Goal: Task Accomplishment & Management: Use online tool/utility

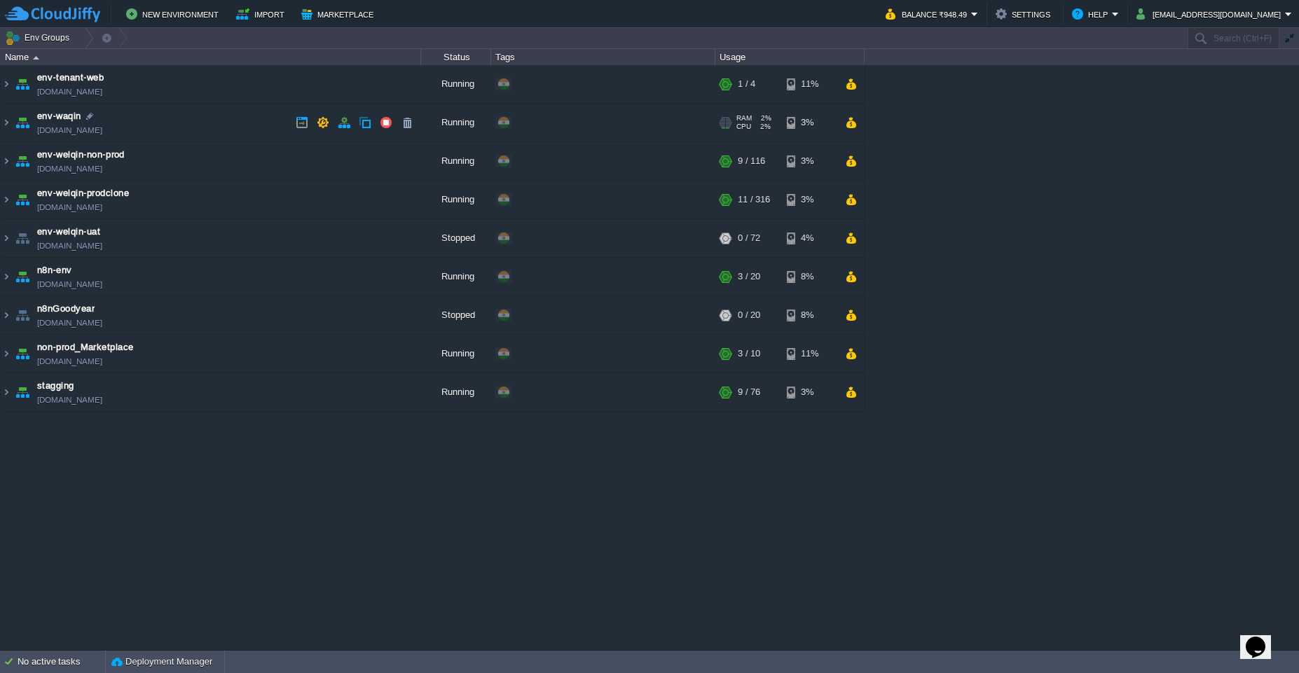
click at [13, 134] on img at bounding box center [23, 123] width 20 height 38
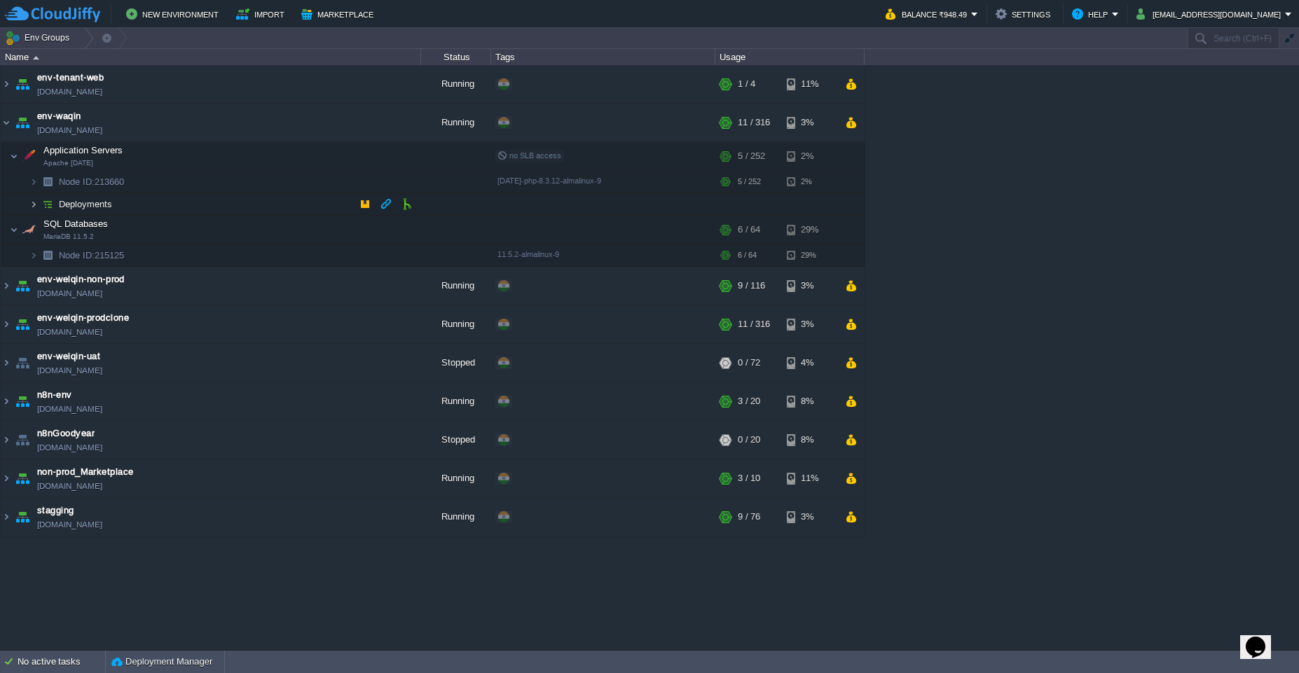
click at [36, 201] on img at bounding box center [33, 204] width 8 height 22
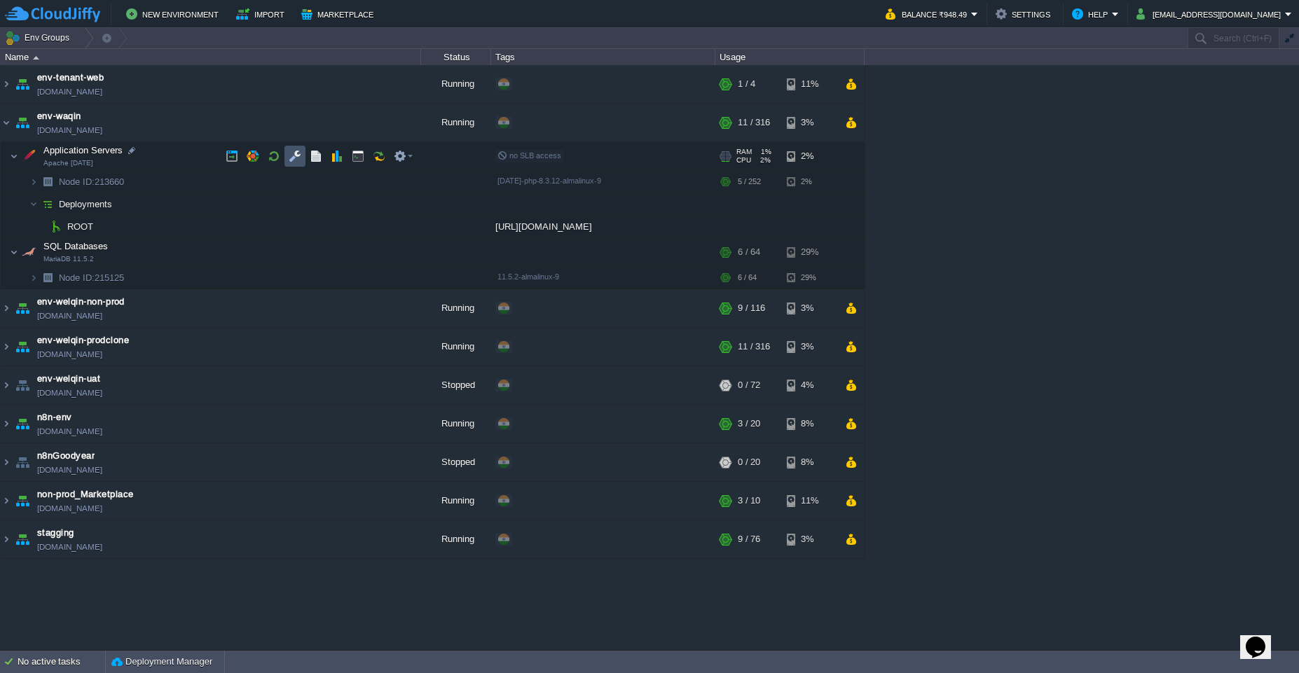
click at [293, 156] on button "button" at bounding box center [295, 156] width 13 height 13
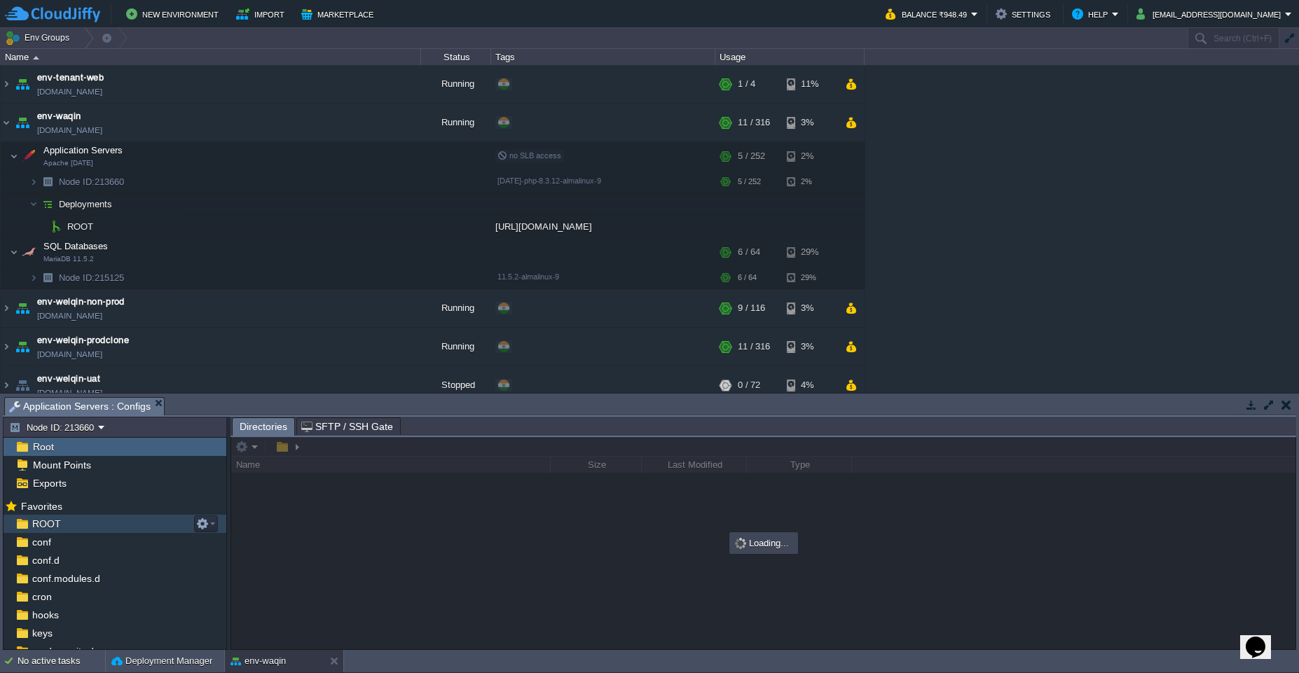
click at [74, 530] on div "ROOT" at bounding box center [115, 524] width 223 height 18
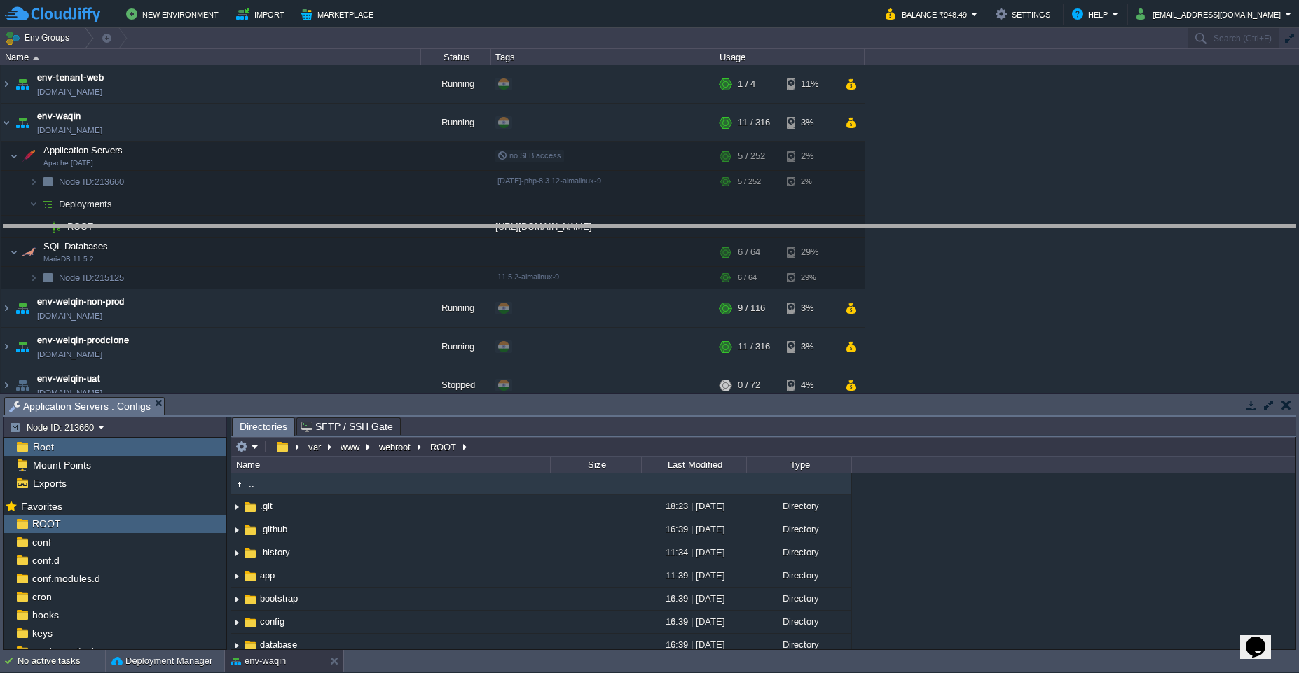
drag, startPoint x: 493, startPoint y: 413, endPoint x: 542, endPoint y: 142, distance: 276.3
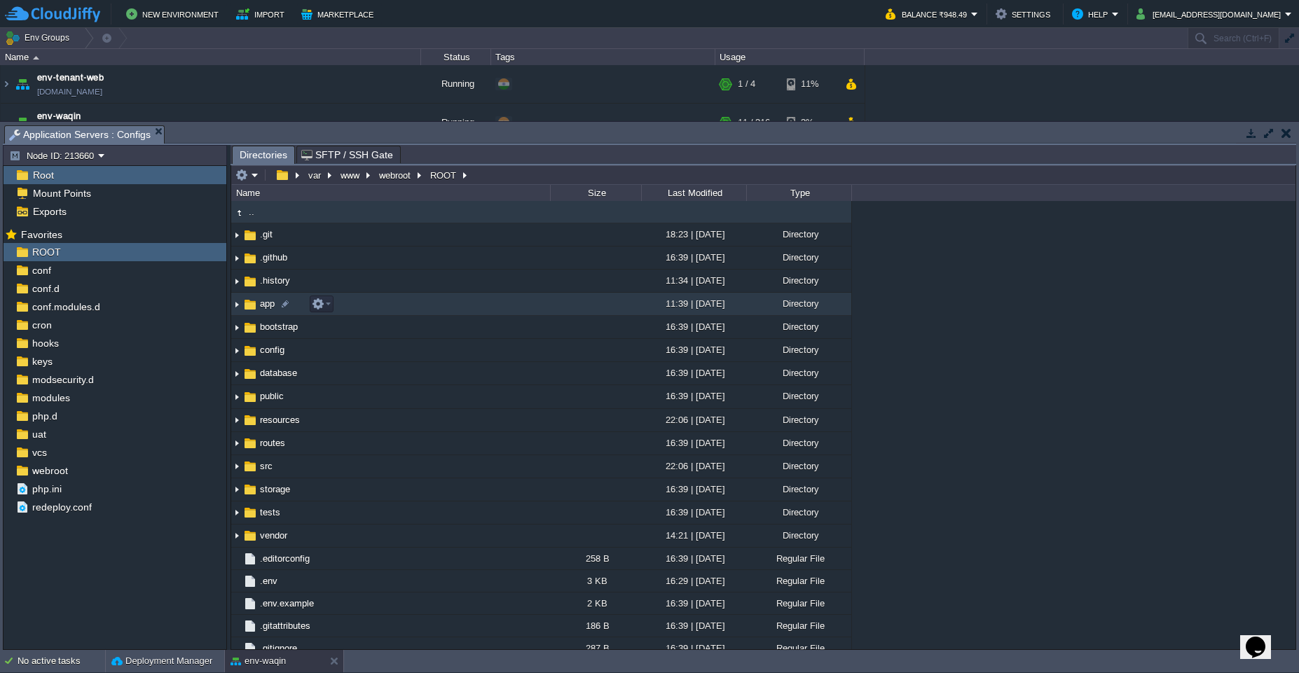
click at [237, 304] on img at bounding box center [236, 305] width 11 height 22
click at [348, 158] on span "SFTP / SSH Gate" at bounding box center [347, 154] width 92 height 17
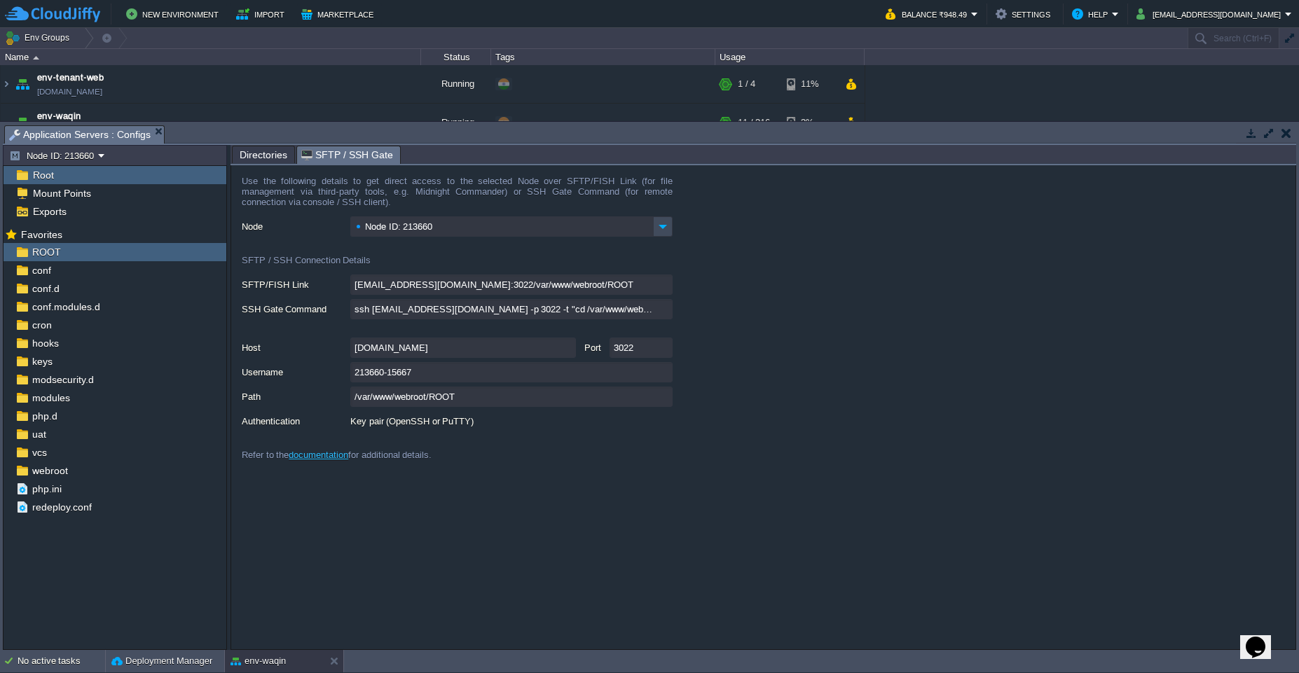
click at [263, 155] on span "Directories" at bounding box center [264, 154] width 48 height 17
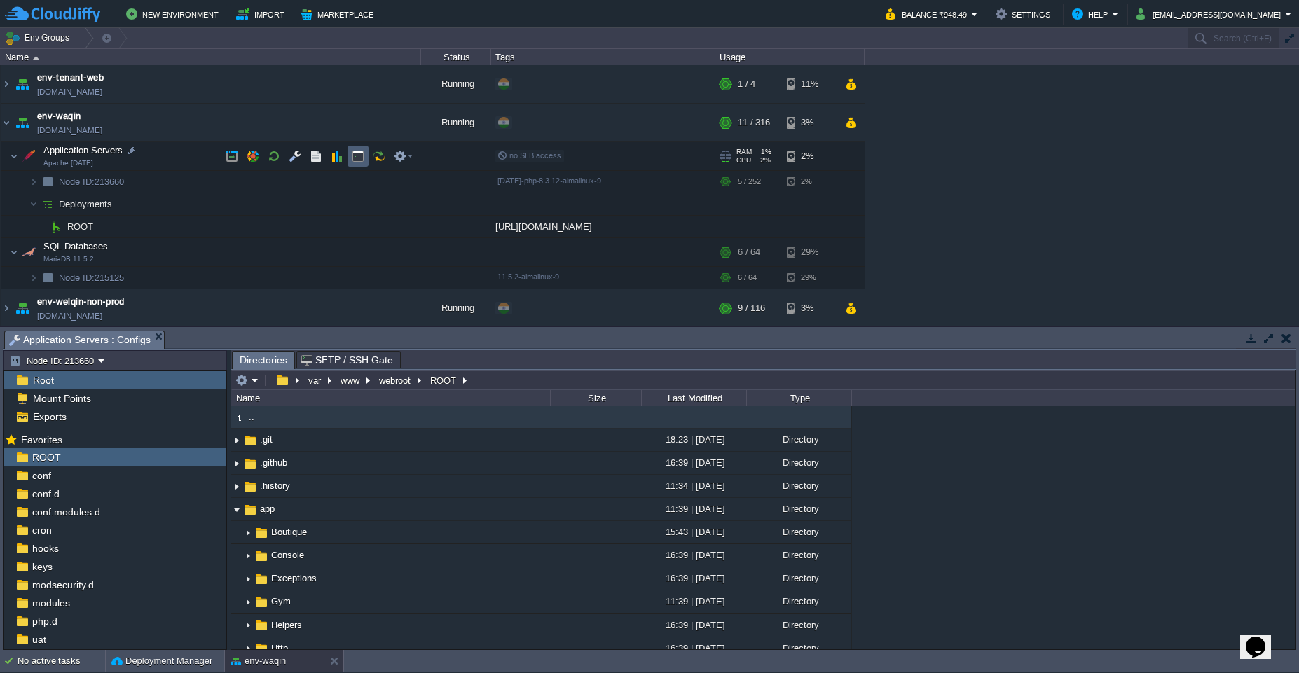
click at [362, 162] on button "button" at bounding box center [358, 156] width 13 height 13
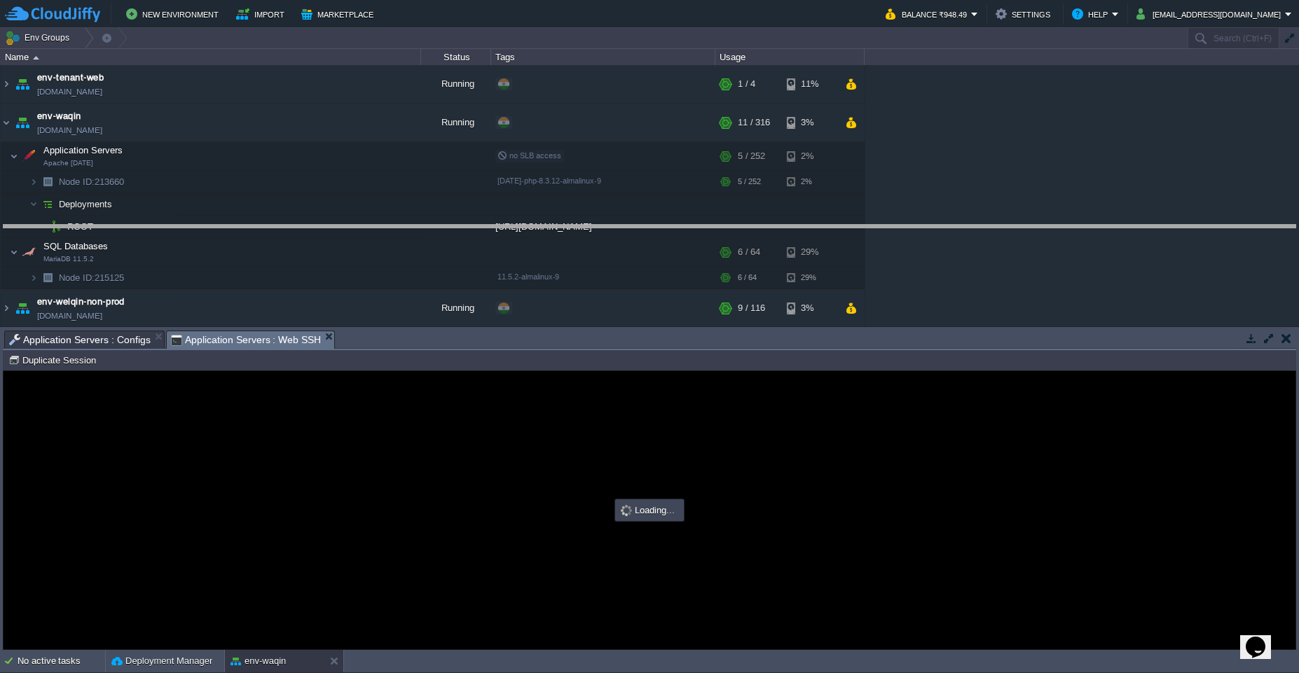
drag, startPoint x: 500, startPoint y: 344, endPoint x: 562, endPoint y: 238, distance: 122.5
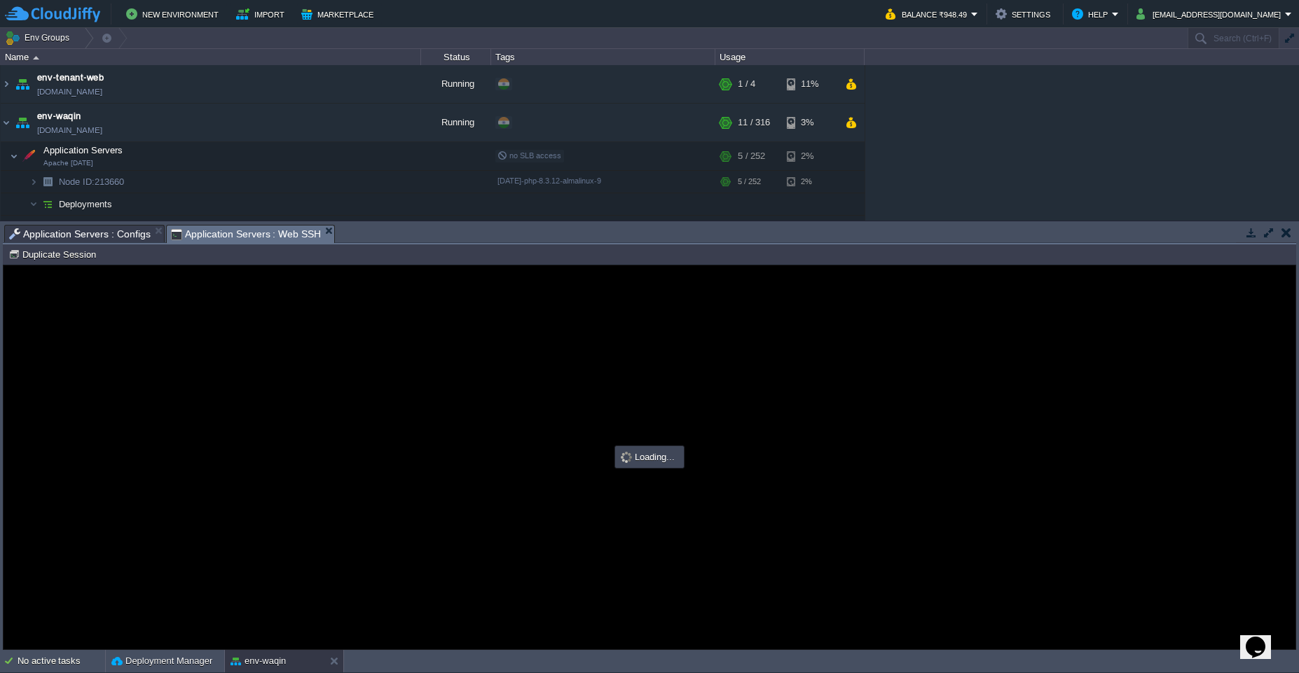
click at [88, 230] on span "Application Servers : Configs" at bounding box center [80, 234] width 142 height 17
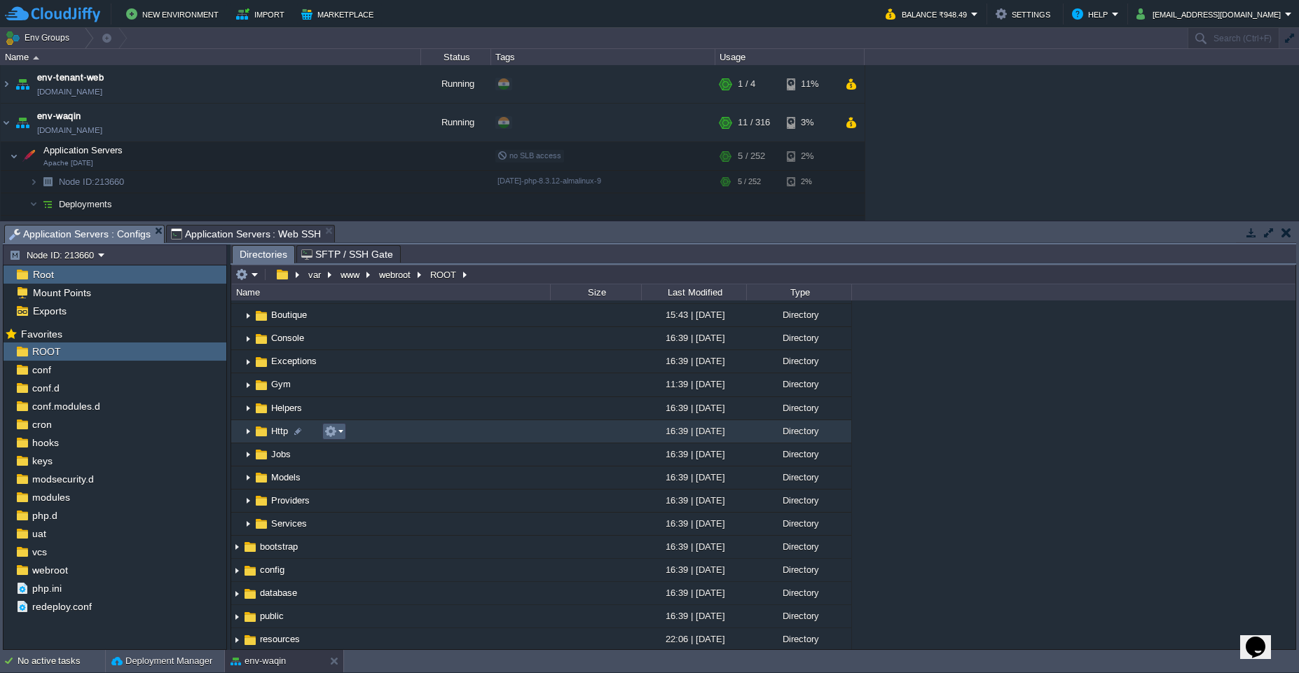
scroll to position [109, 0]
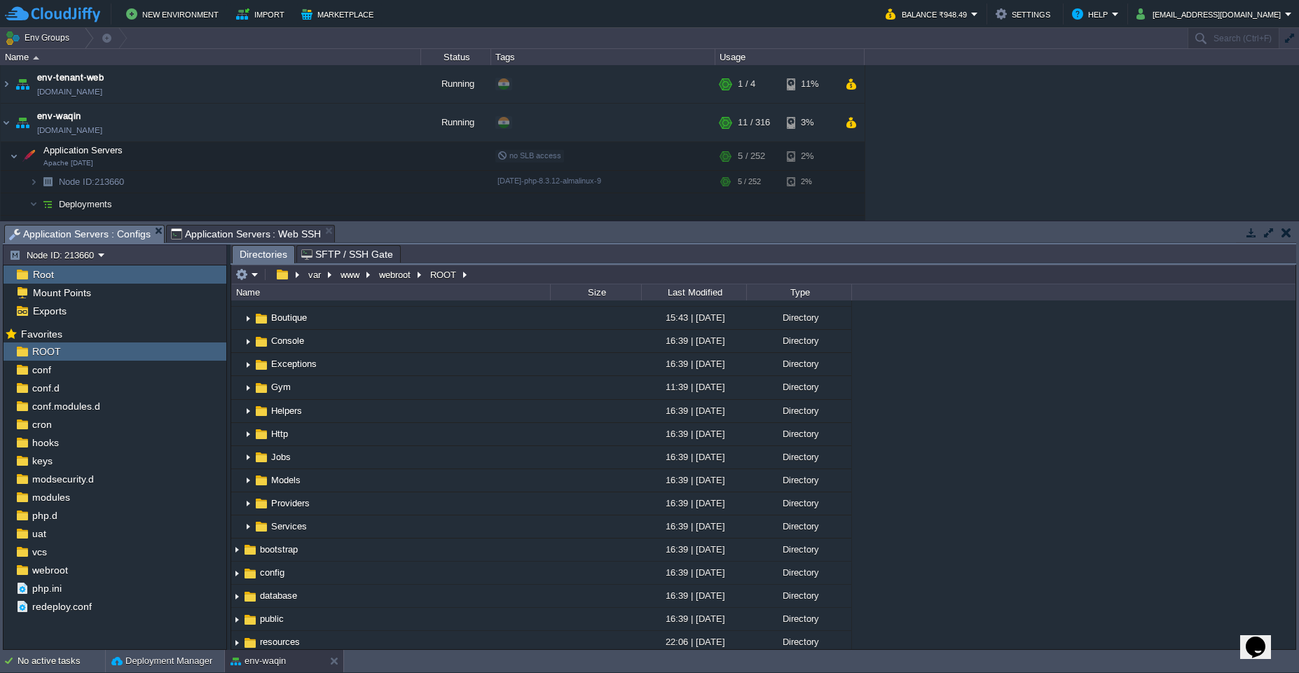
click at [231, 243] on div "Tasks Activity Log Archive Git / SVN Application Servers : Configs Application …" at bounding box center [650, 234] width 1294 height 20
type input "#000000"
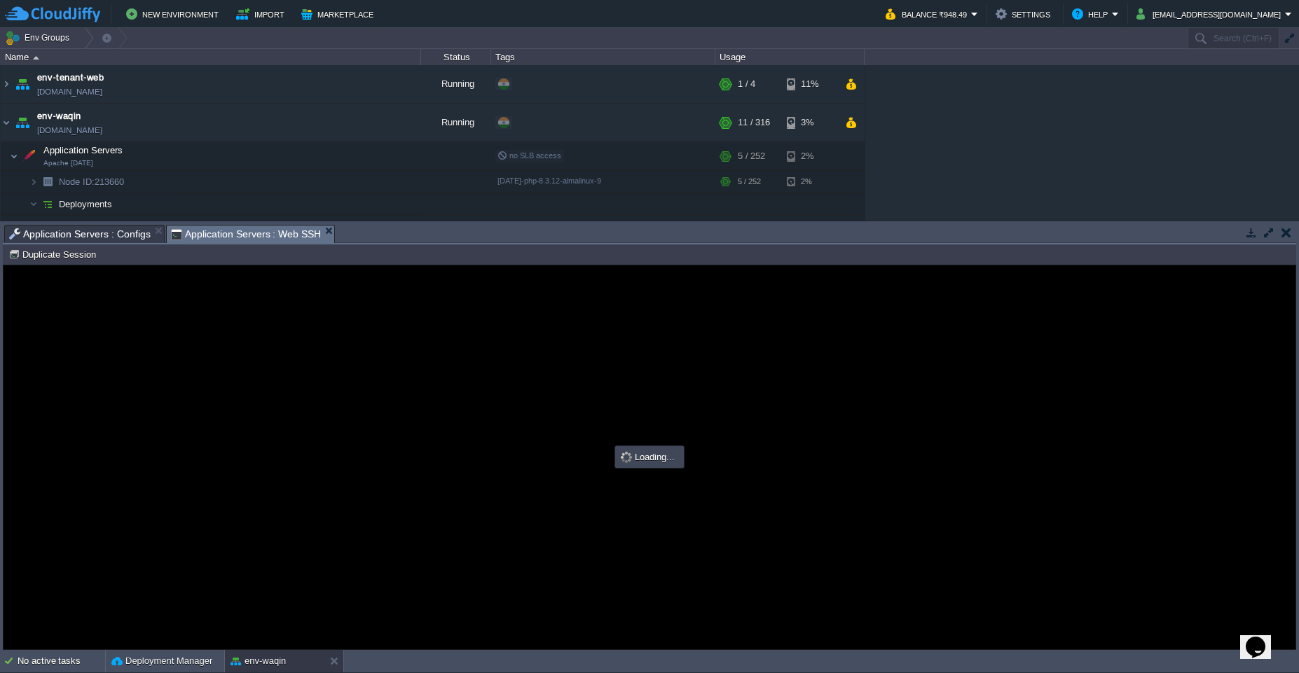
click at [231, 233] on span "Application Servers : Web SSH" at bounding box center [246, 235] width 151 height 18
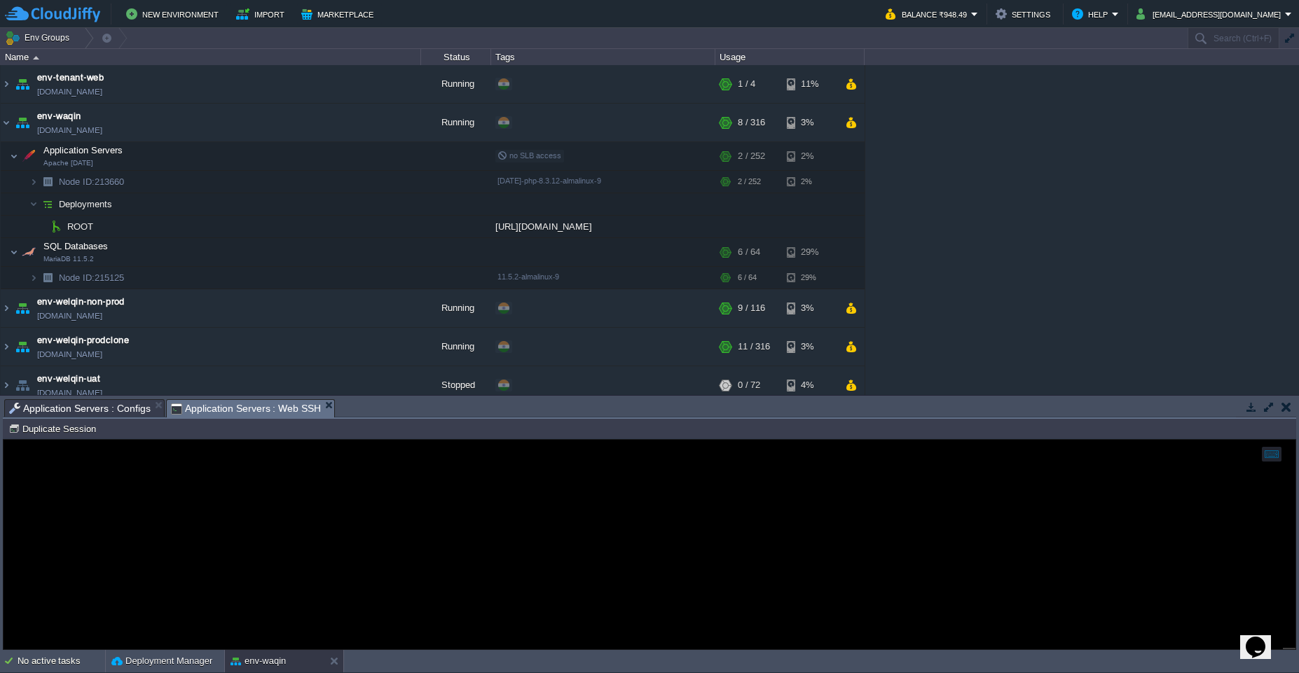
click at [85, 412] on span "Application Servers : Configs" at bounding box center [80, 408] width 142 height 17
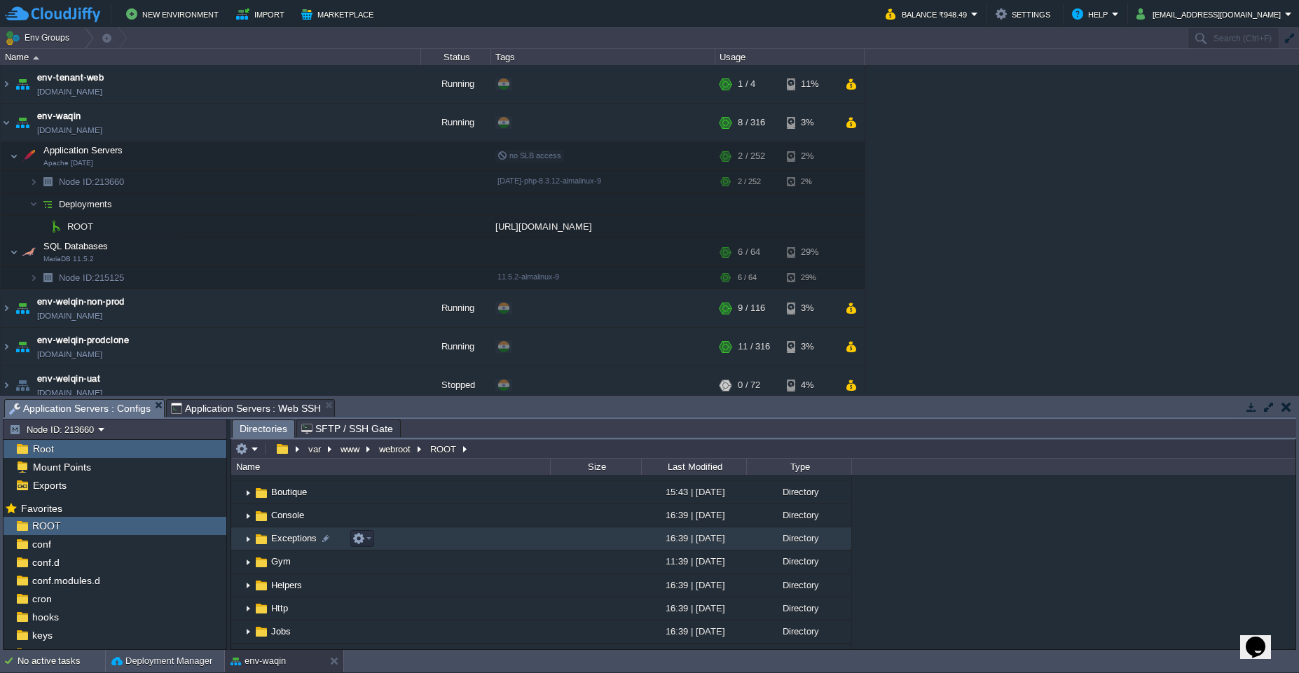
click at [306, 541] on span "Exceptions" at bounding box center [294, 539] width 50 height 12
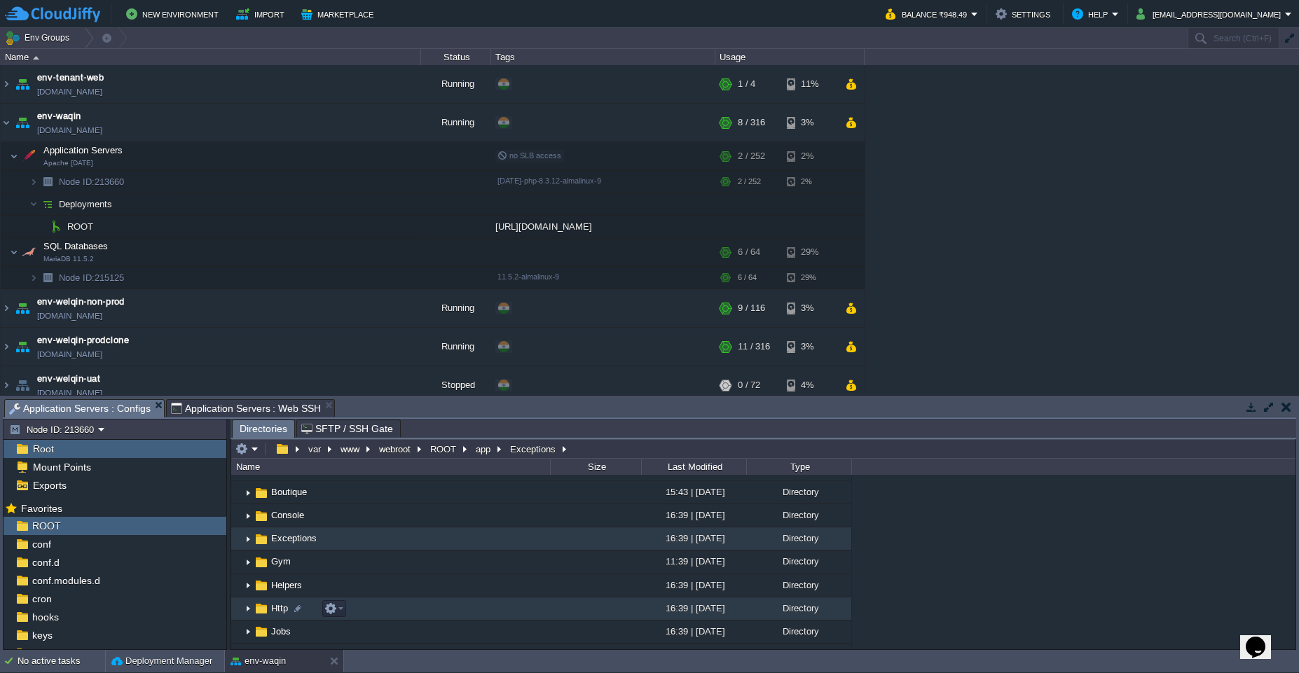
click at [245, 613] on img at bounding box center [247, 609] width 11 height 22
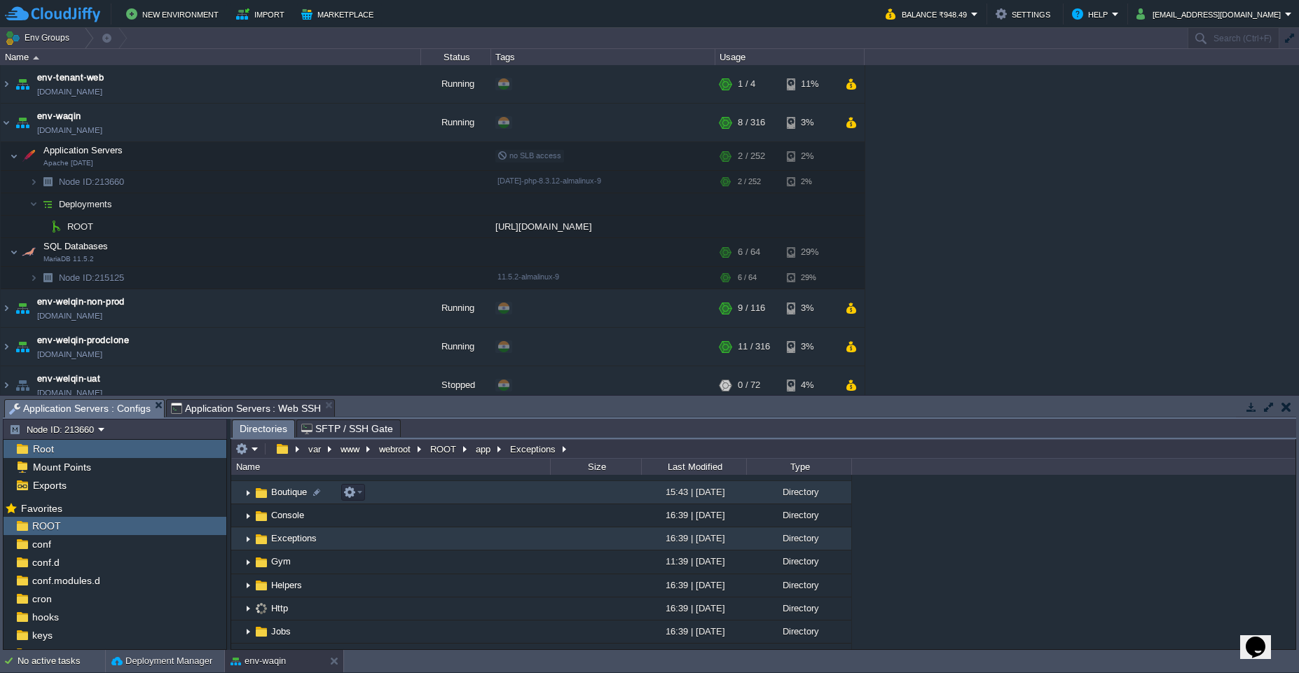
click at [249, 498] on img at bounding box center [247, 493] width 11 height 22
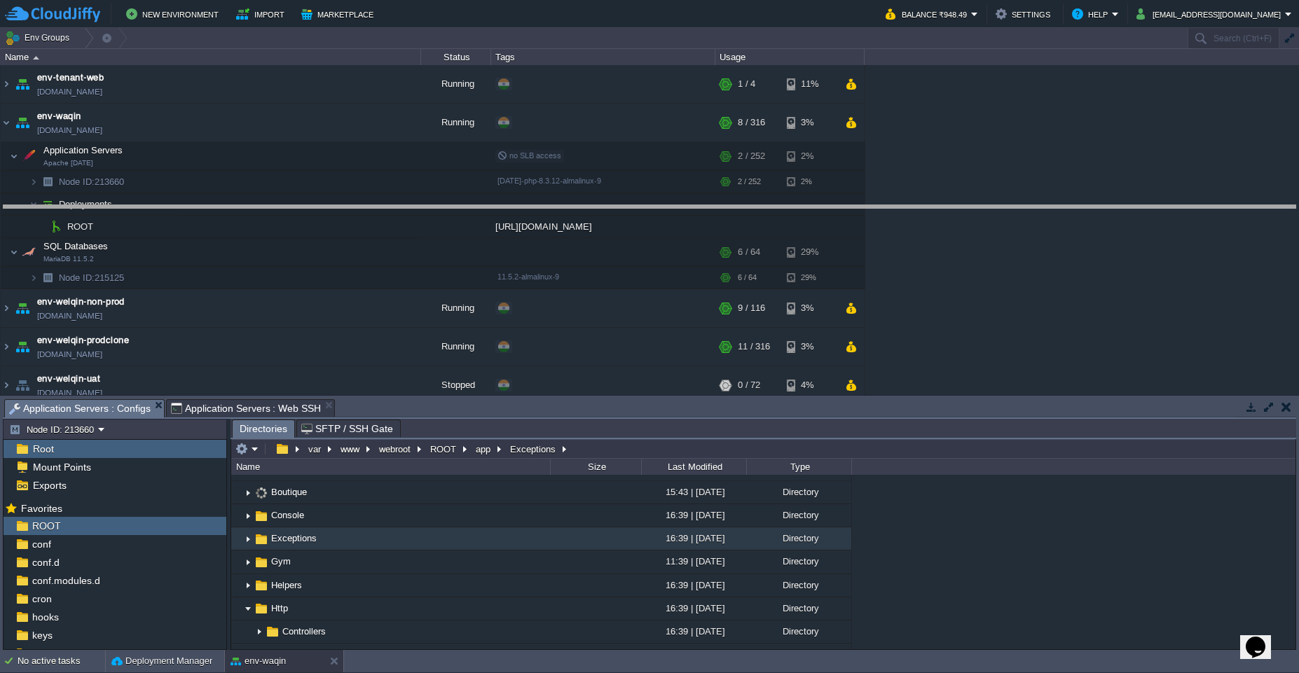
drag, startPoint x: 463, startPoint y: 409, endPoint x: 507, endPoint y: 215, distance: 198.9
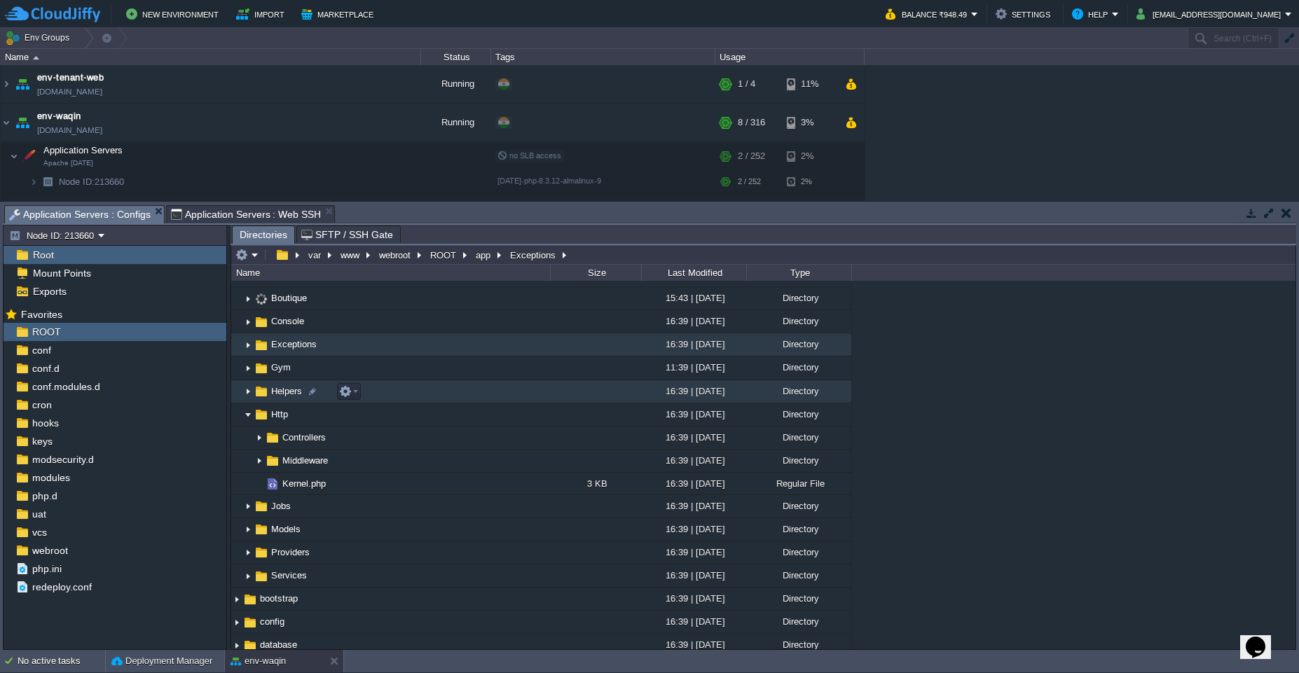
scroll to position [0, 0]
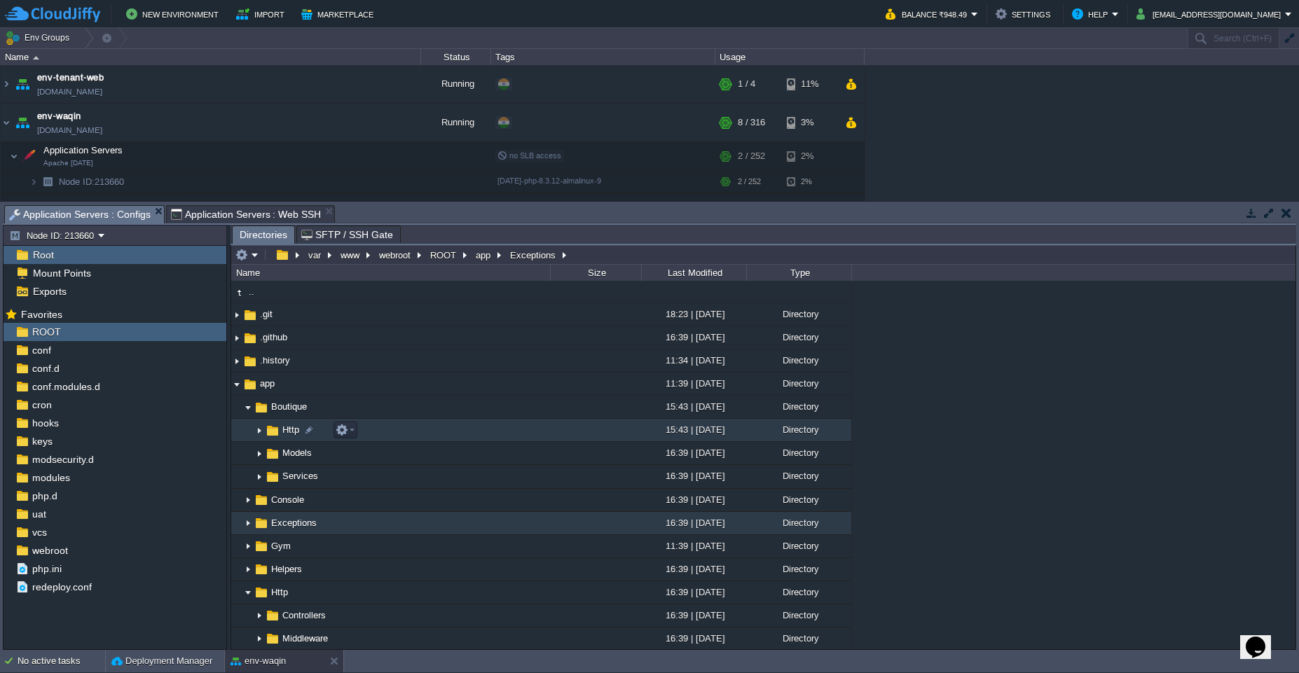
click at [259, 434] on img at bounding box center [259, 431] width 11 height 22
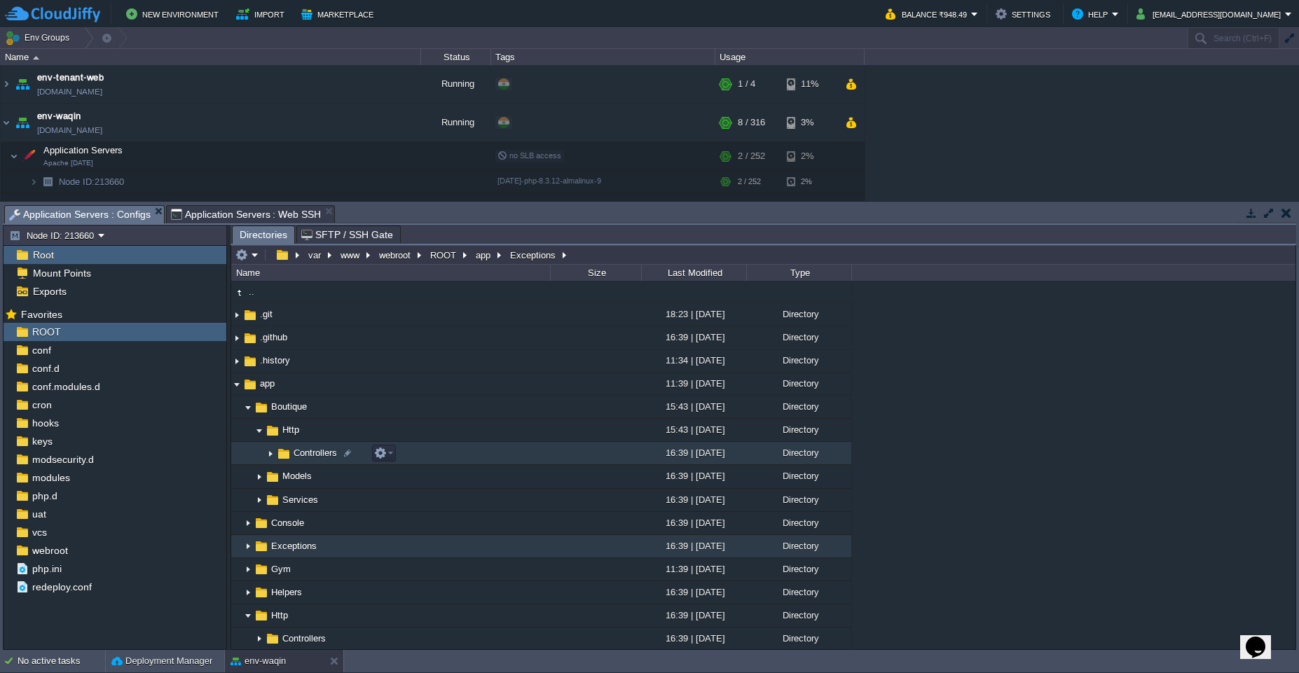
click at [268, 455] on img at bounding box center [270, 454] width 11 height 22
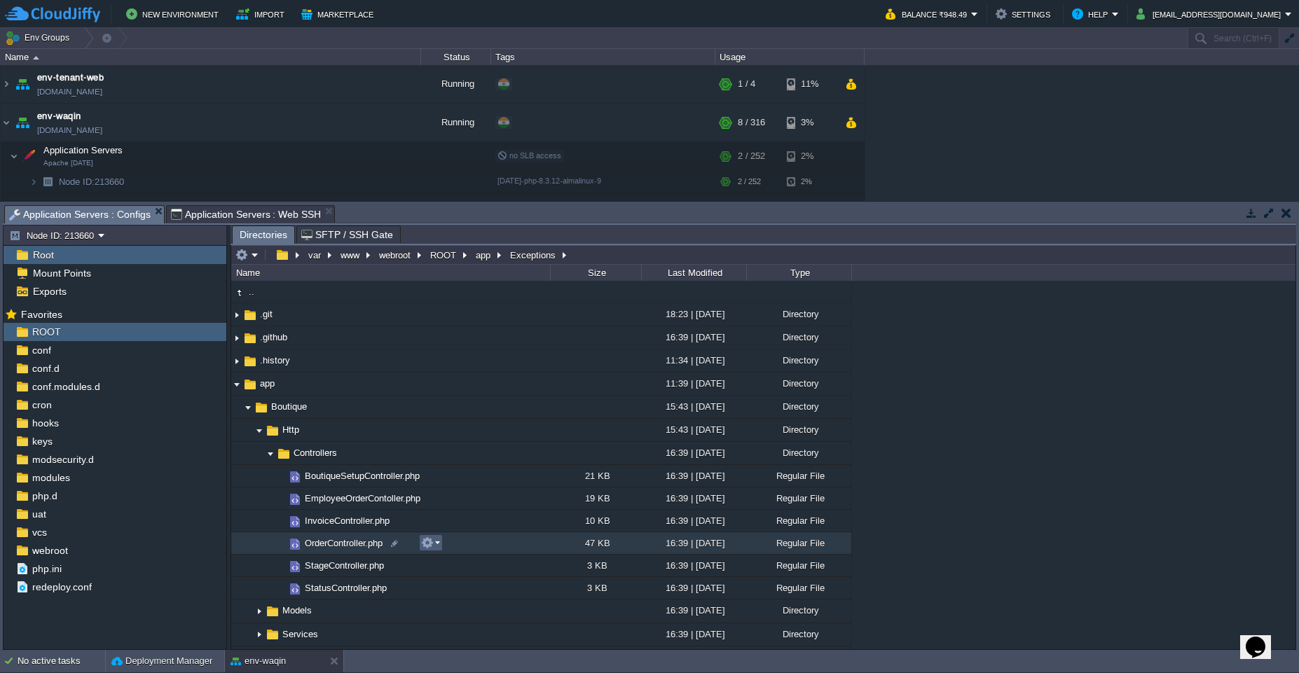
click at [435, 541] on em at bounding box center [430, 543] width 19 height 13
click at [444, 558] on span "Open" at bounding box center [452, 561] width 22 height 11
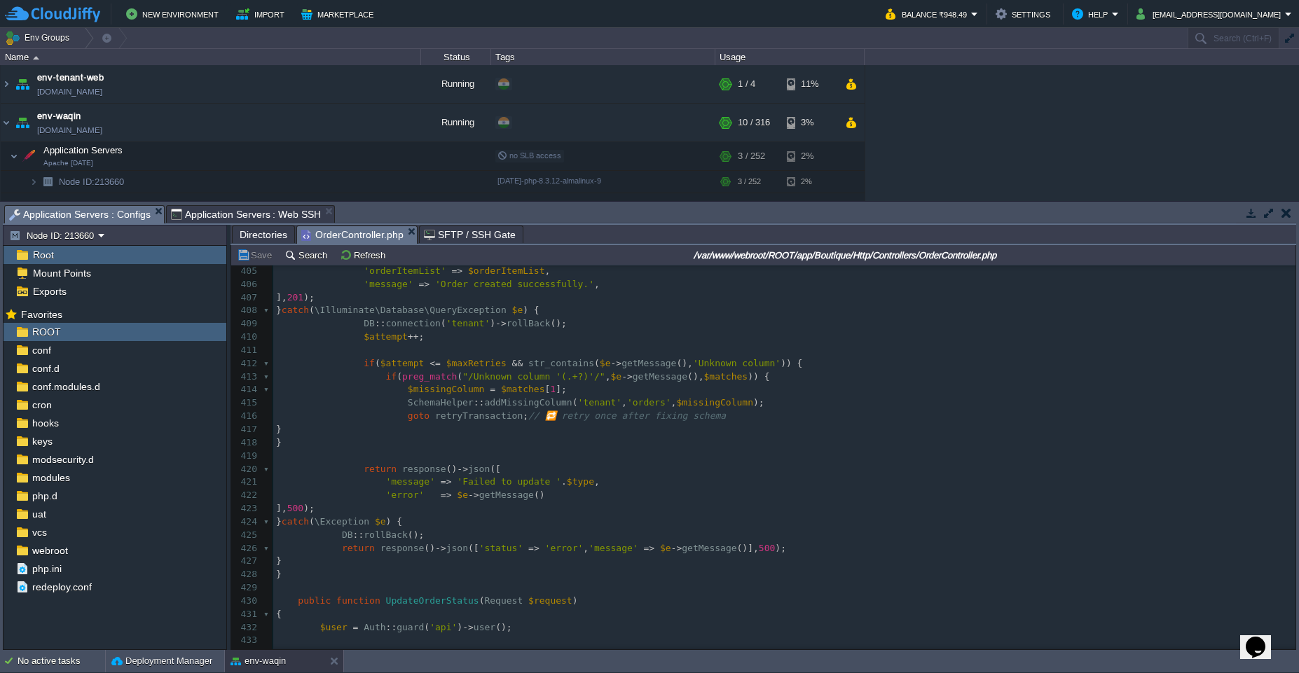
click at [384, 469] on span "return" at bounding box center [380, 469] width 33 height 11
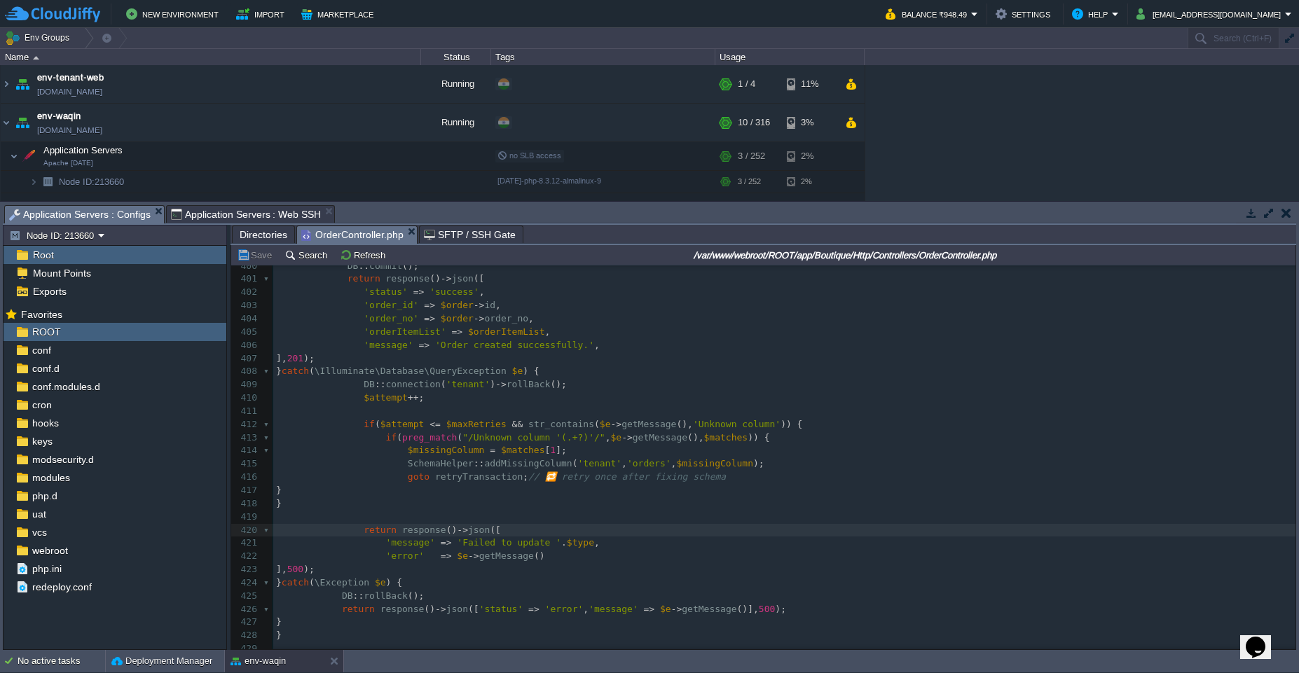
click at [591, 544] on div "1100 <?php 386 [ 387 'route' => '/order-item-details' , 388 'item_id' => ( stri…" at bounding box center [784, 458] width 1022 height 766
type textarea "$type"
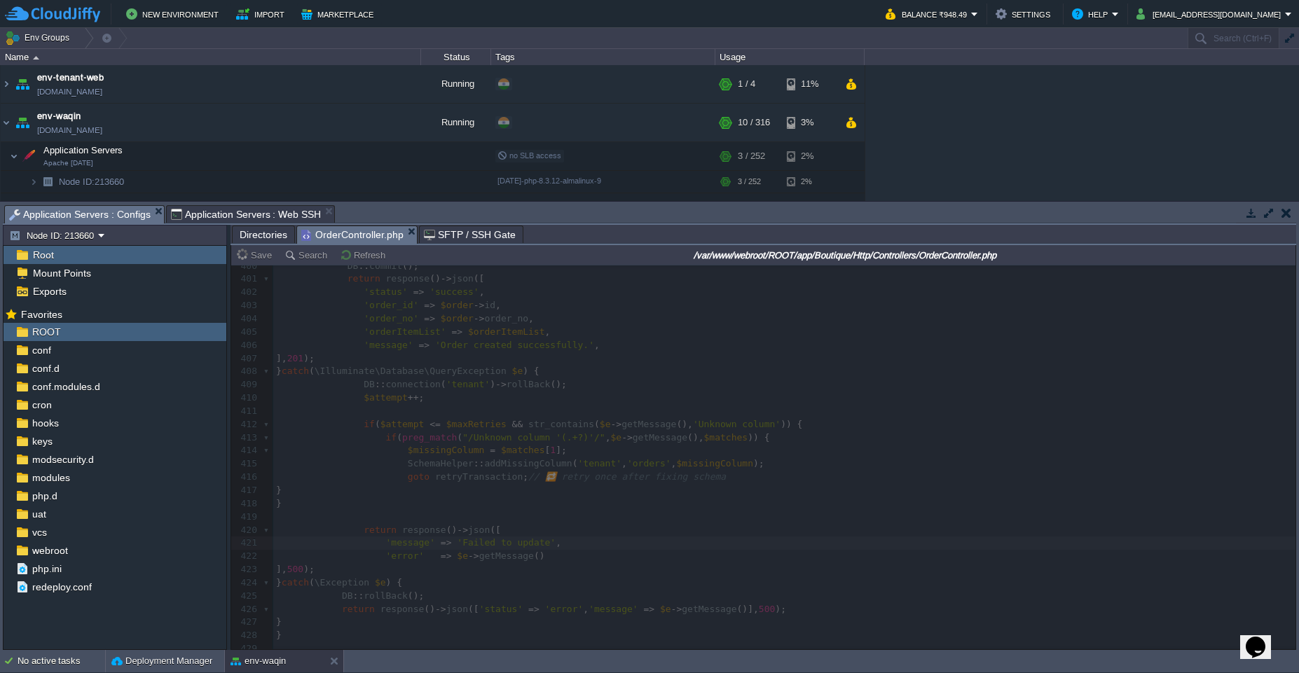
type textarea "'"
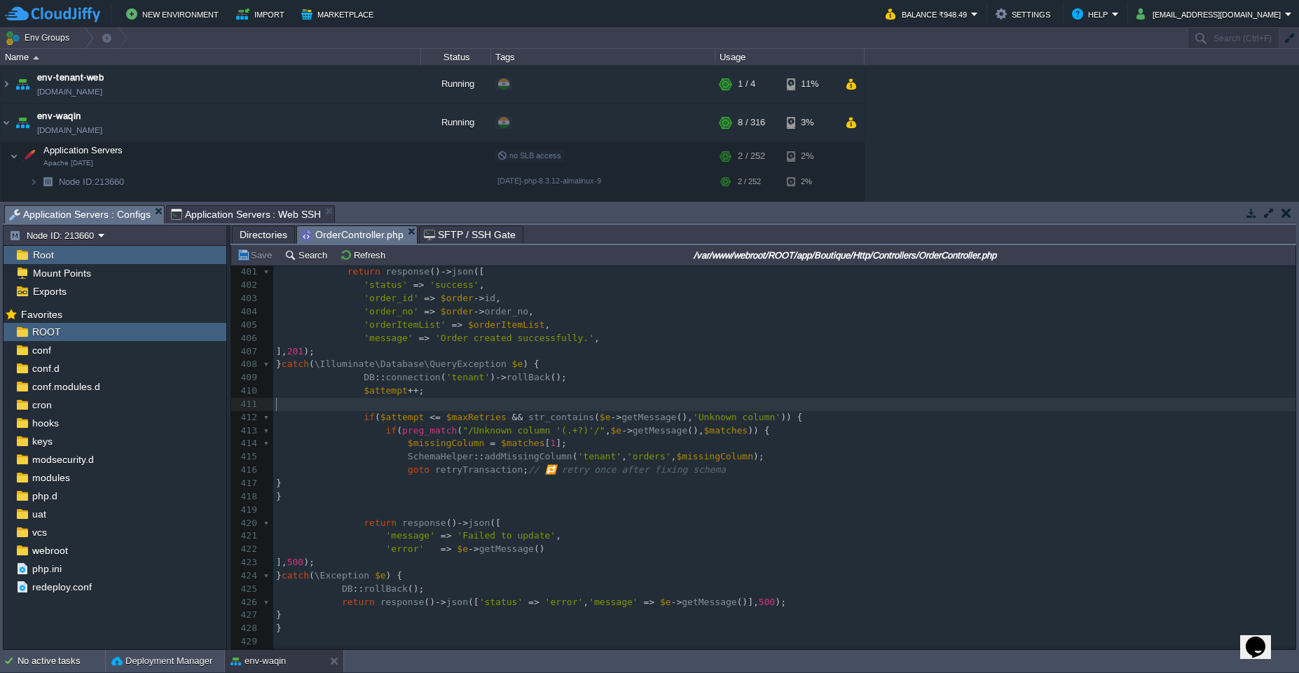
click at [589, 407] on pre "​" at bounding box center [784, 404] width 1022 height 13
click at [377, 411] on div "xxxxxxxxxx <?php 375 $order -> status = 'In Process' ; // or any other status l…" at bounding box center [784, 378] width 1022 height 911
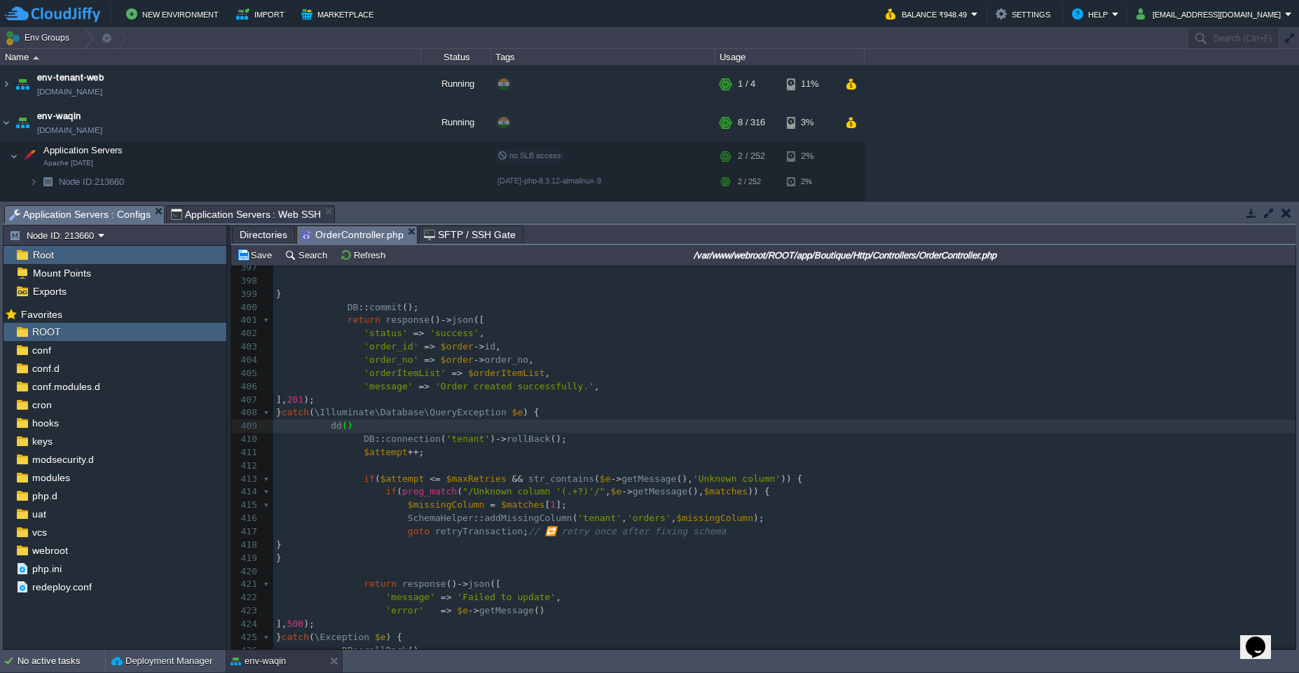
type textarea "dd();"
type textarea "#"
type textarea "$e"
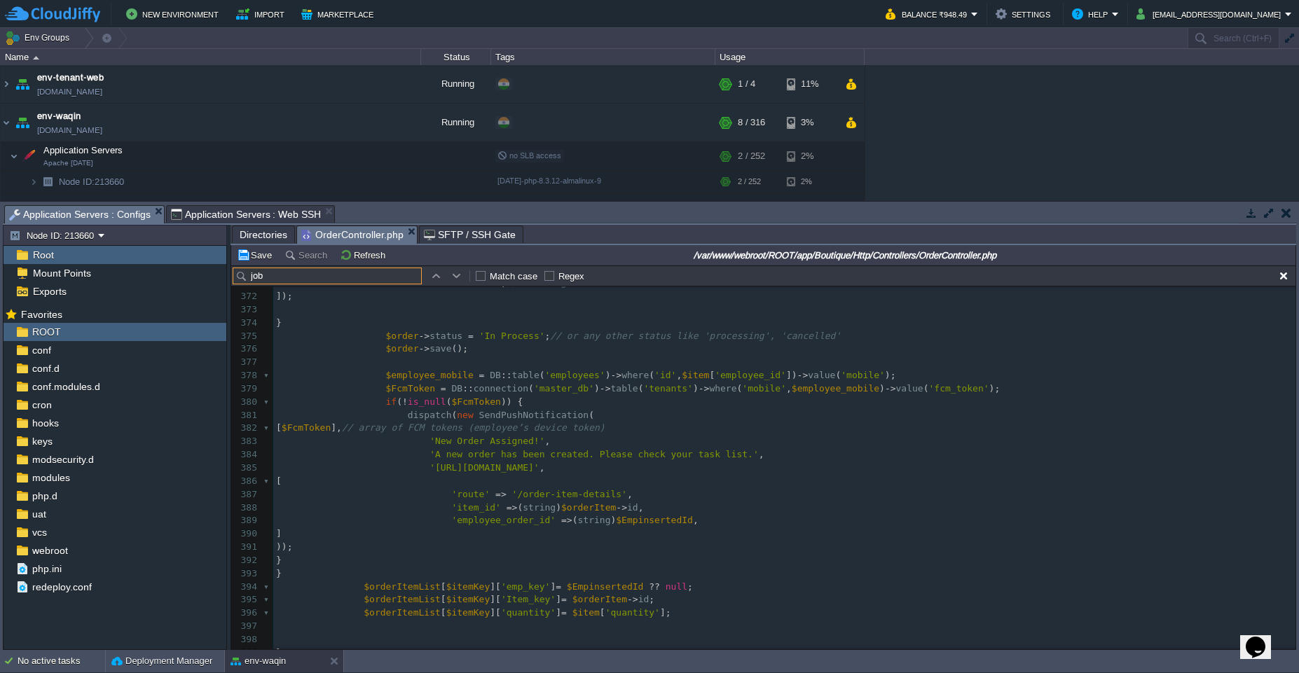
scroll to position [160, 0]
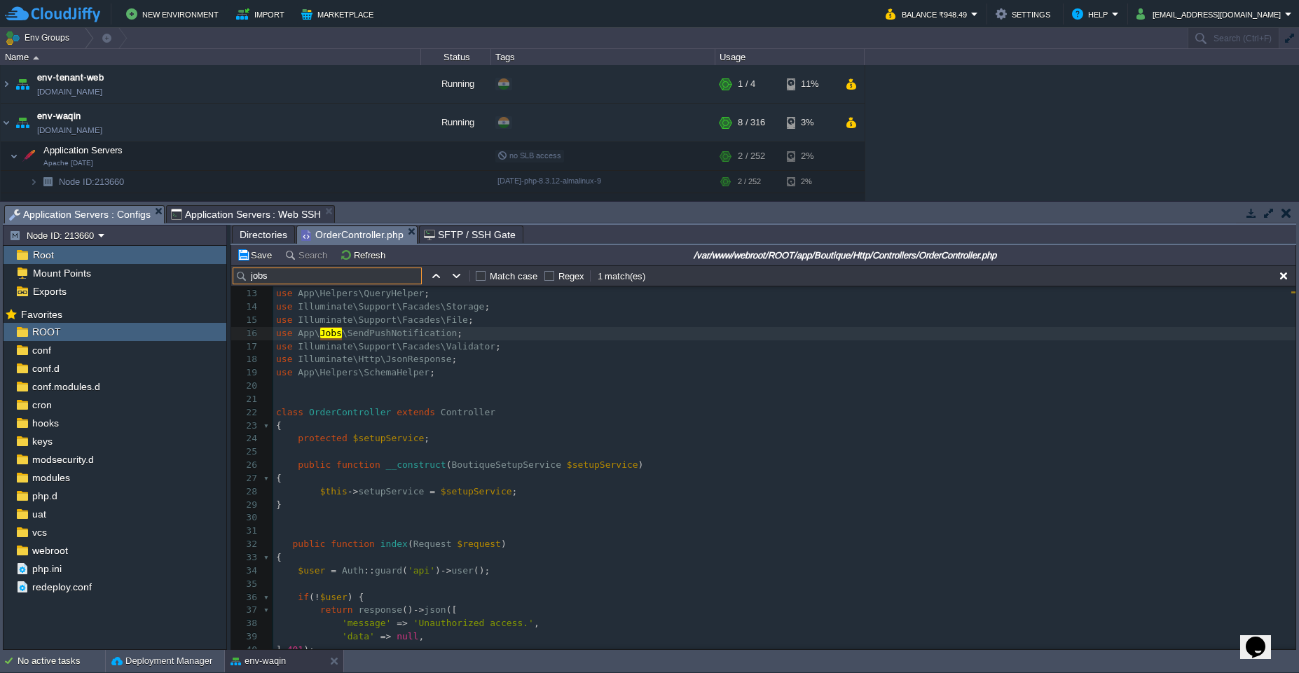
type input "jobs"
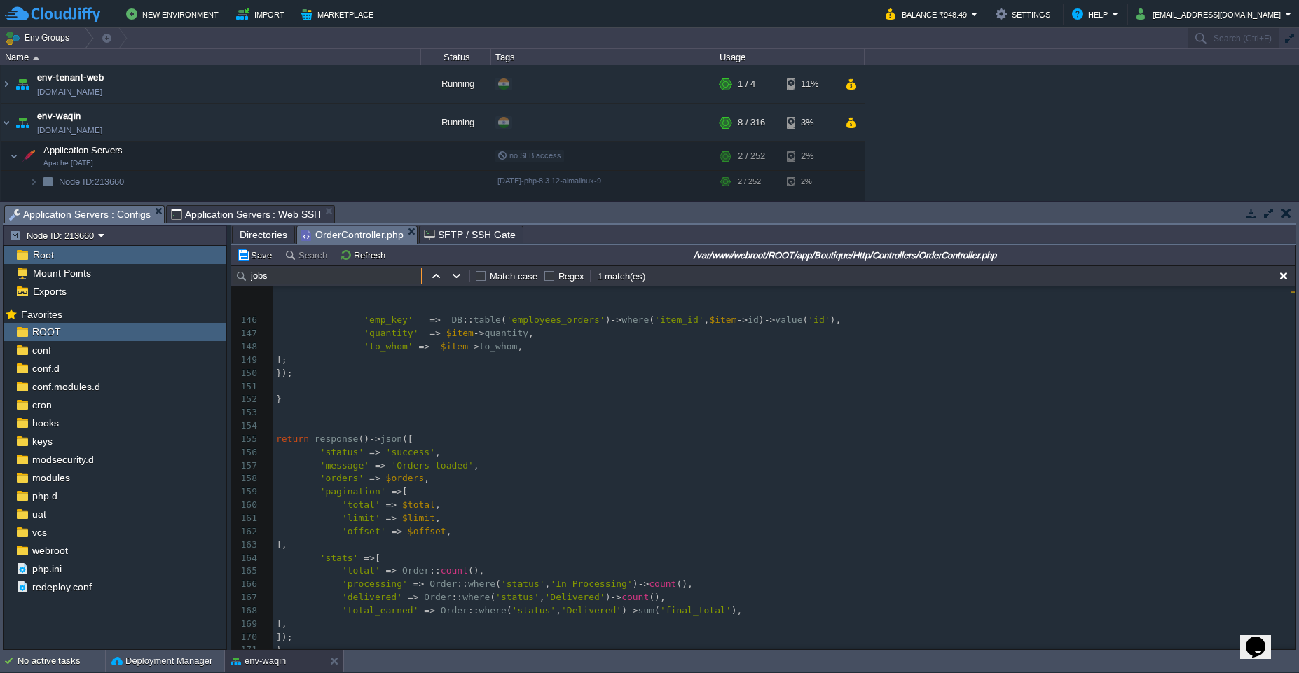
scroll to position [2279, 0]
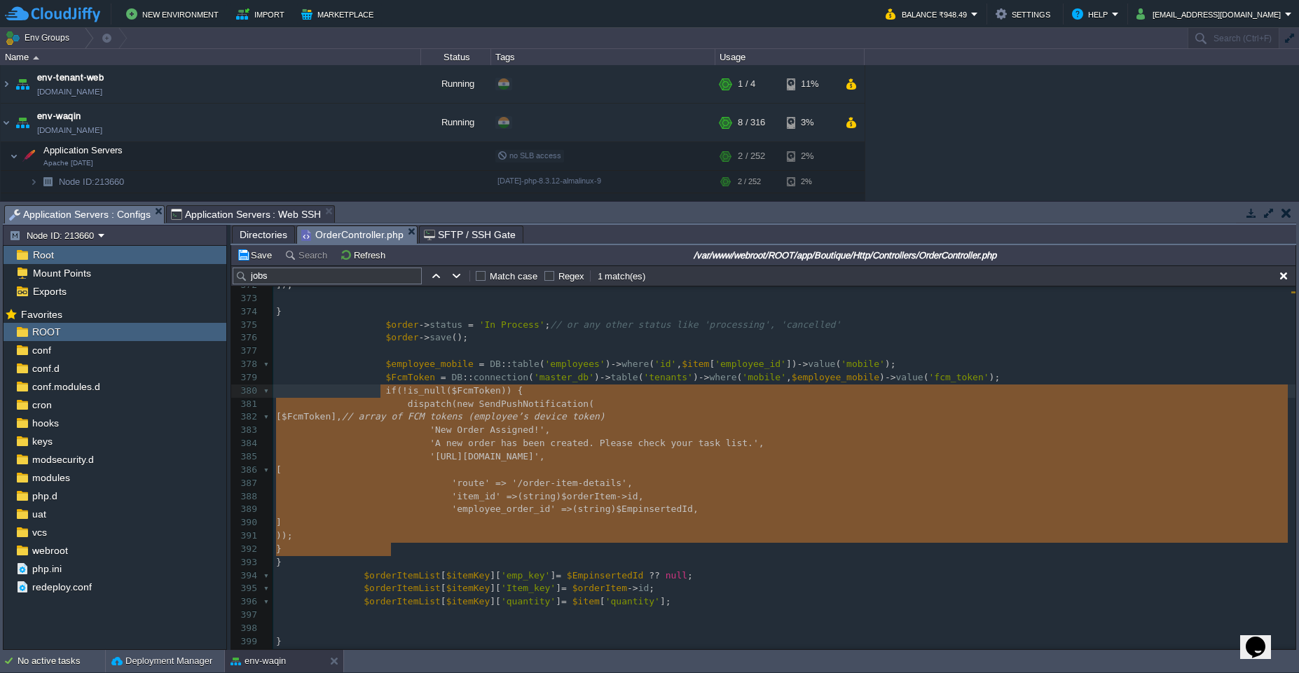
type textarea "$FcmToken = DB::connection('master_db')->table('tenants')->where('mobile', $emp…"
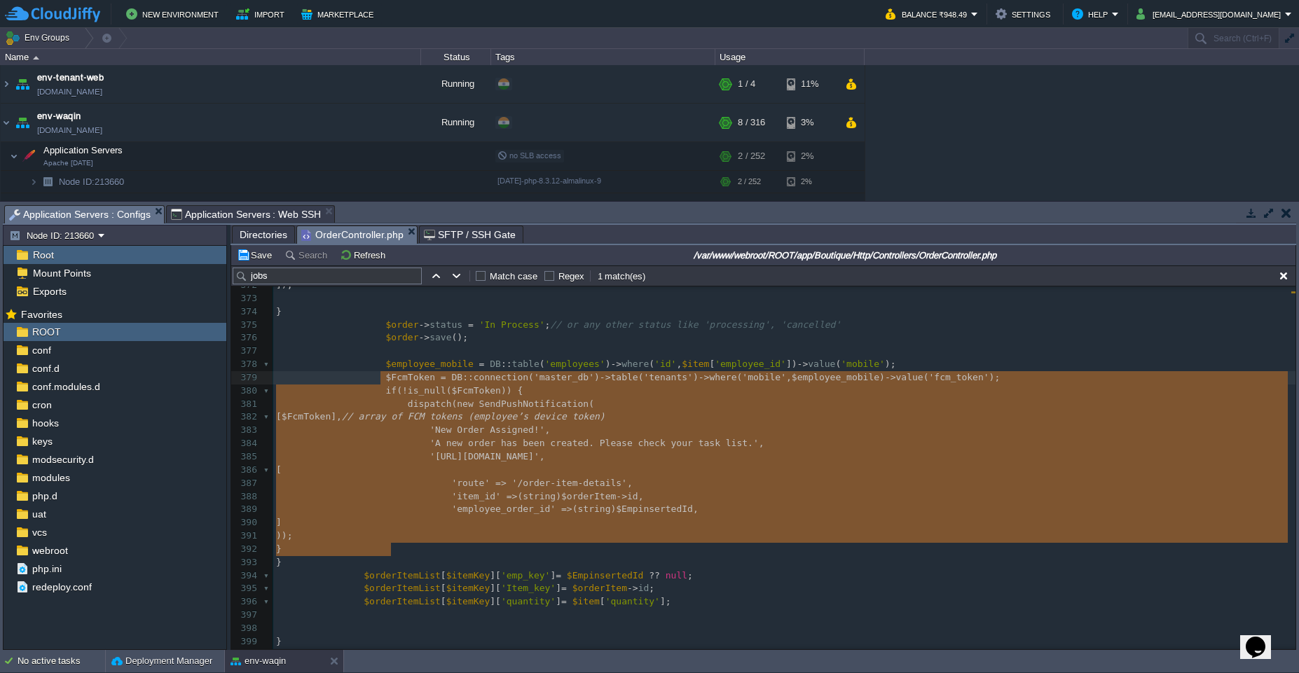
drag, startPoint x: 397, startPoint y: 547, endPoint x: 378, endPoint y: 381, distance: 166.4
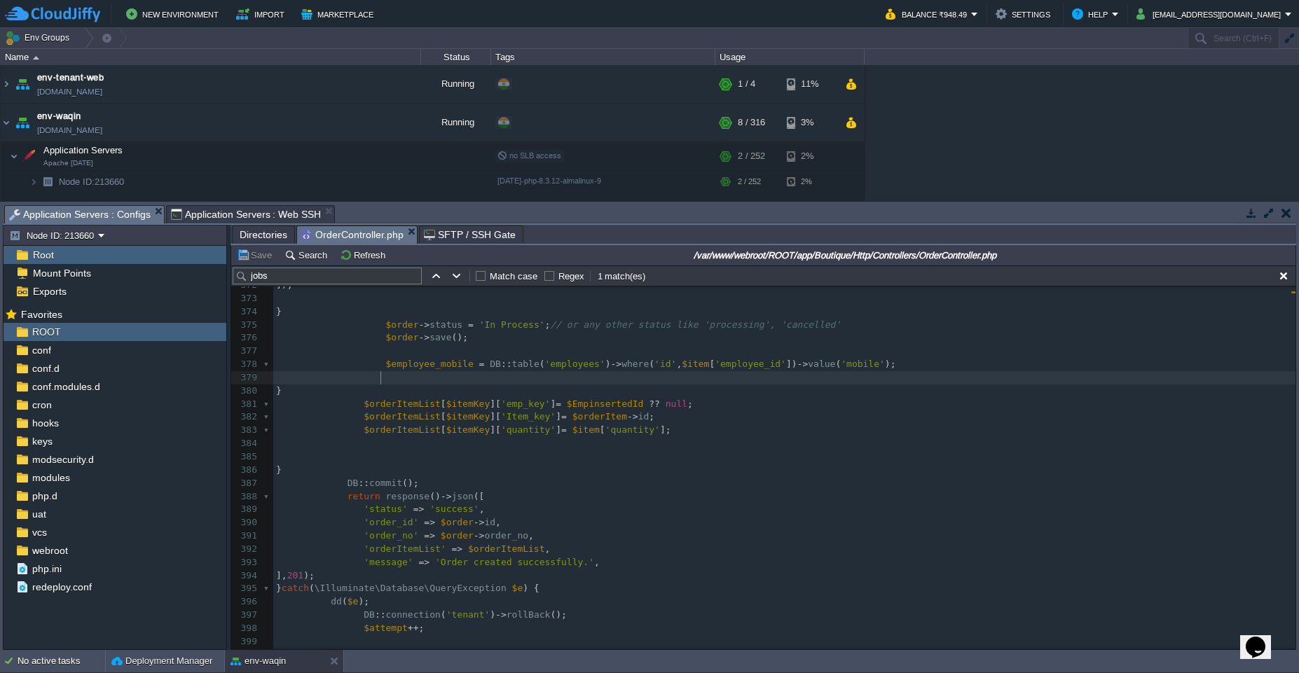
type textarea "$FcmToken = DB::connection('master_db')->table('tenants')->where('mobile', $emp…"
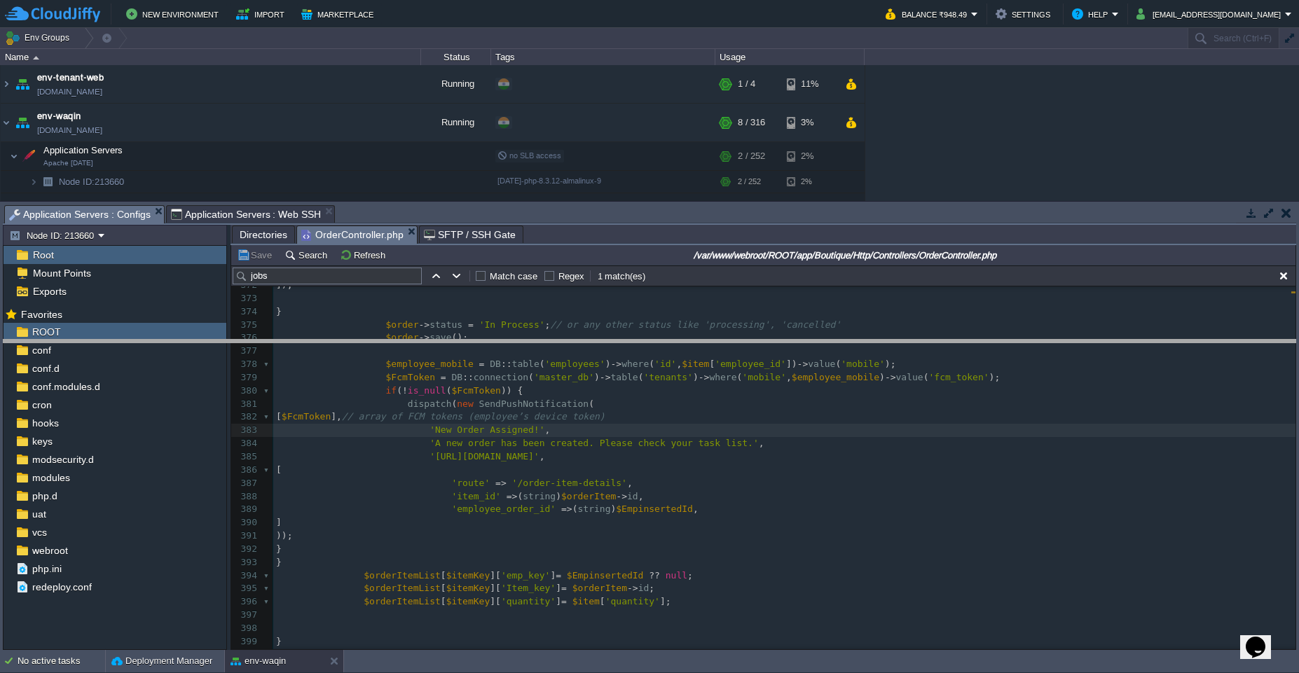
drag, startPoint x: 388, startPoint y: 224, endPoint x: 401, endPoint y: 361, distance: 138.0
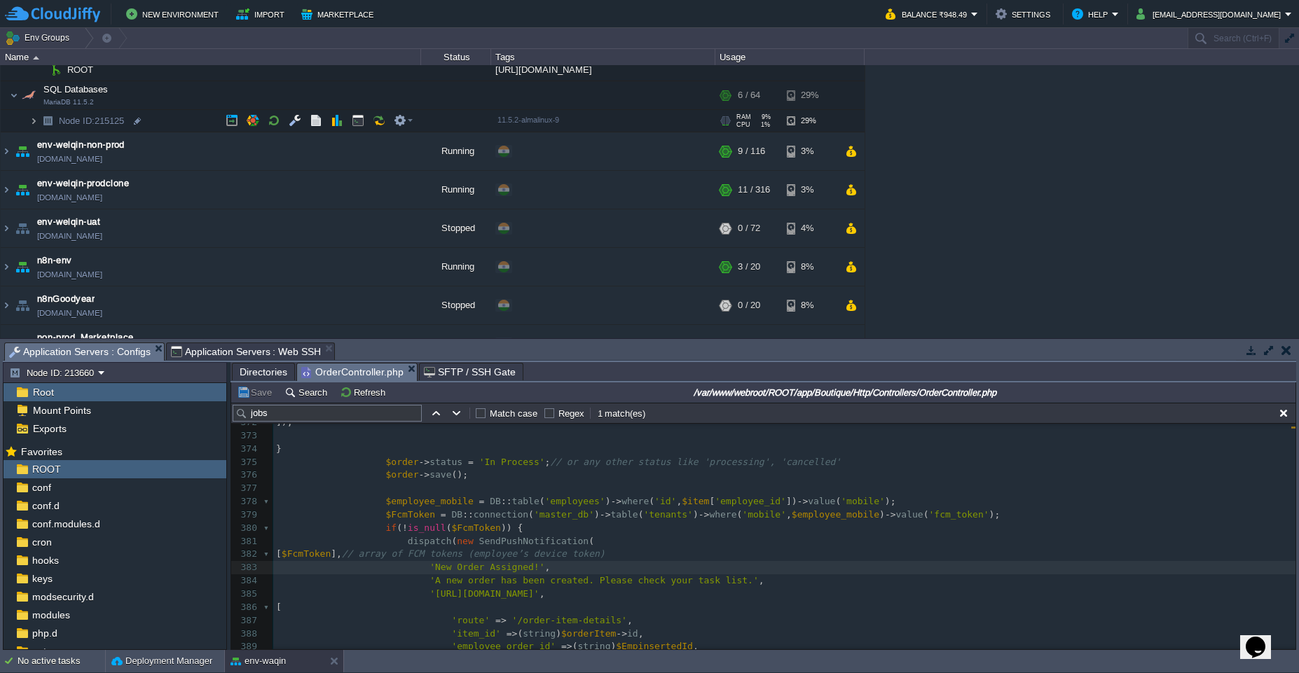
click at [33, 126] on img at bounding box center [33, 121] width 8 height 22
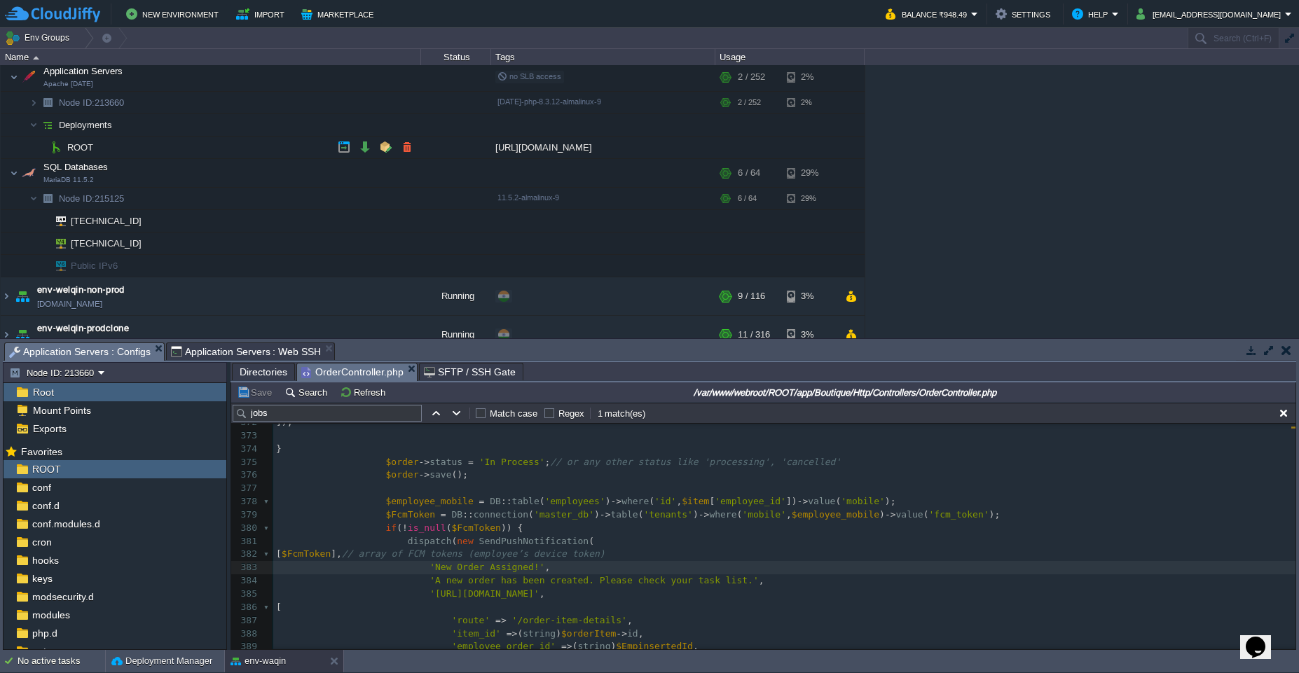
scroll to position [66, 0]
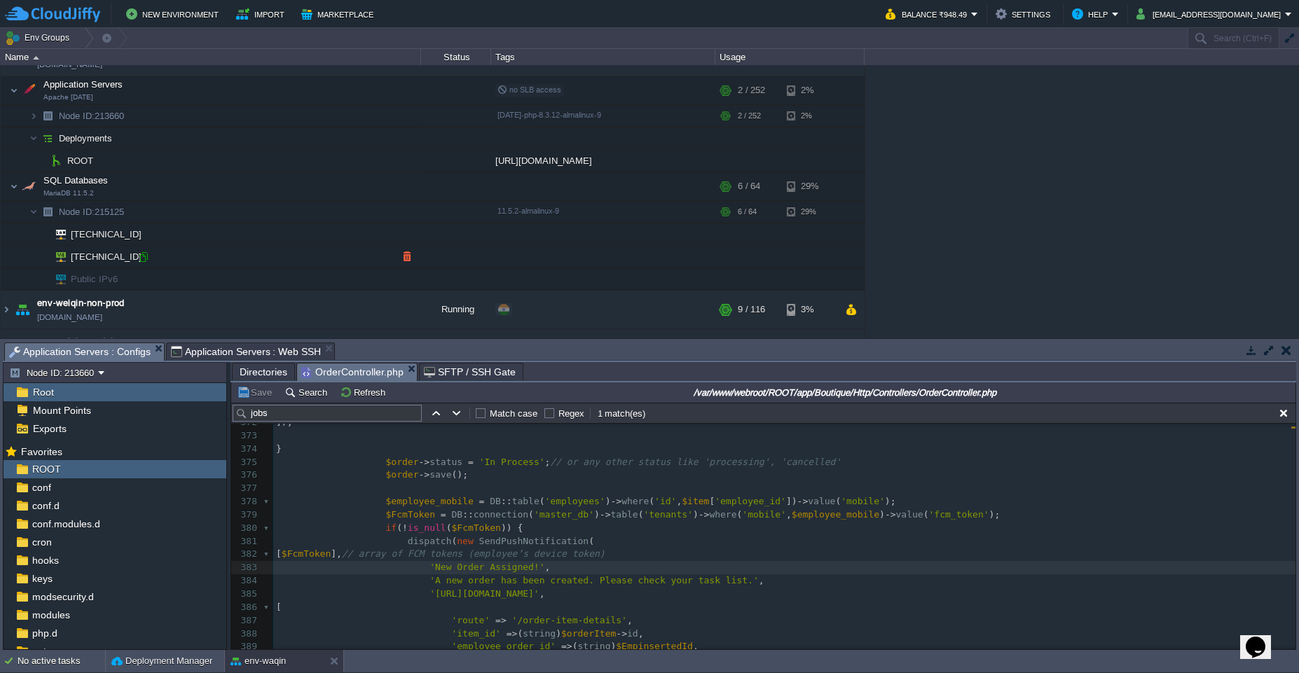
click at [144, 263] on div at bounding box center [143, 257] width 13 height 13
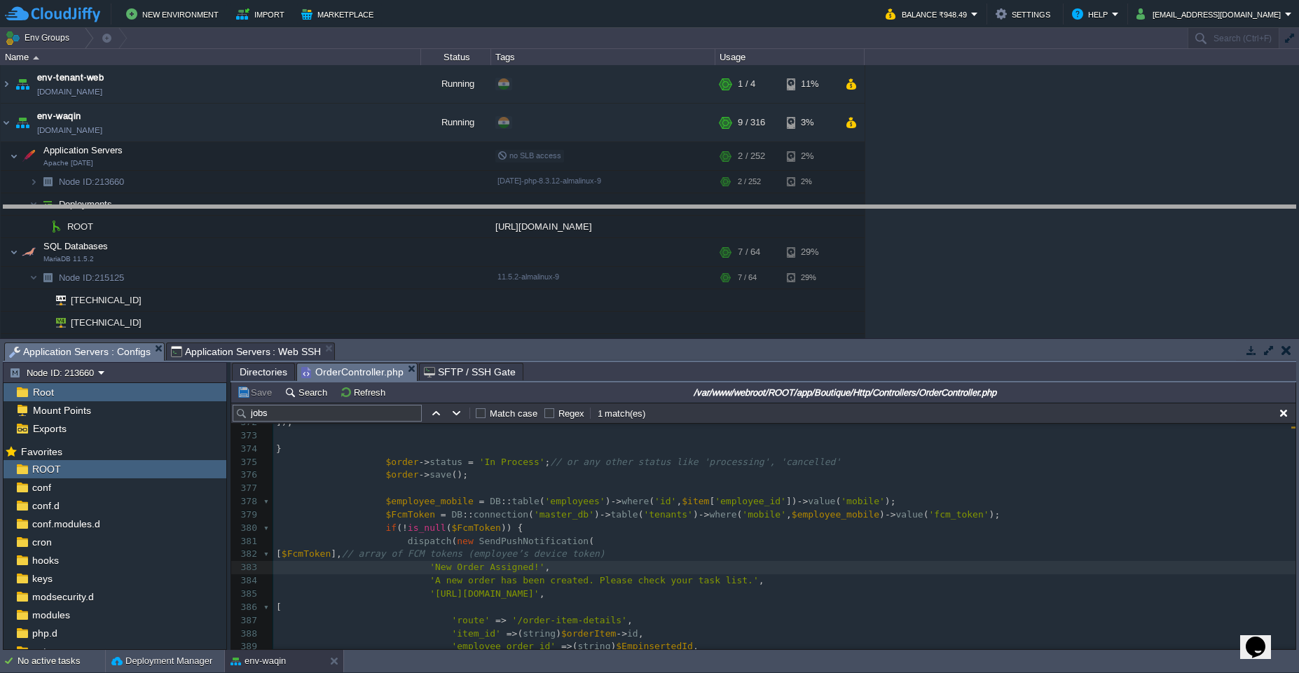
drag, startPoint x: 669, startPoint y: 356, endPoint x: 686, endPoint y: 188, distance: 169.1
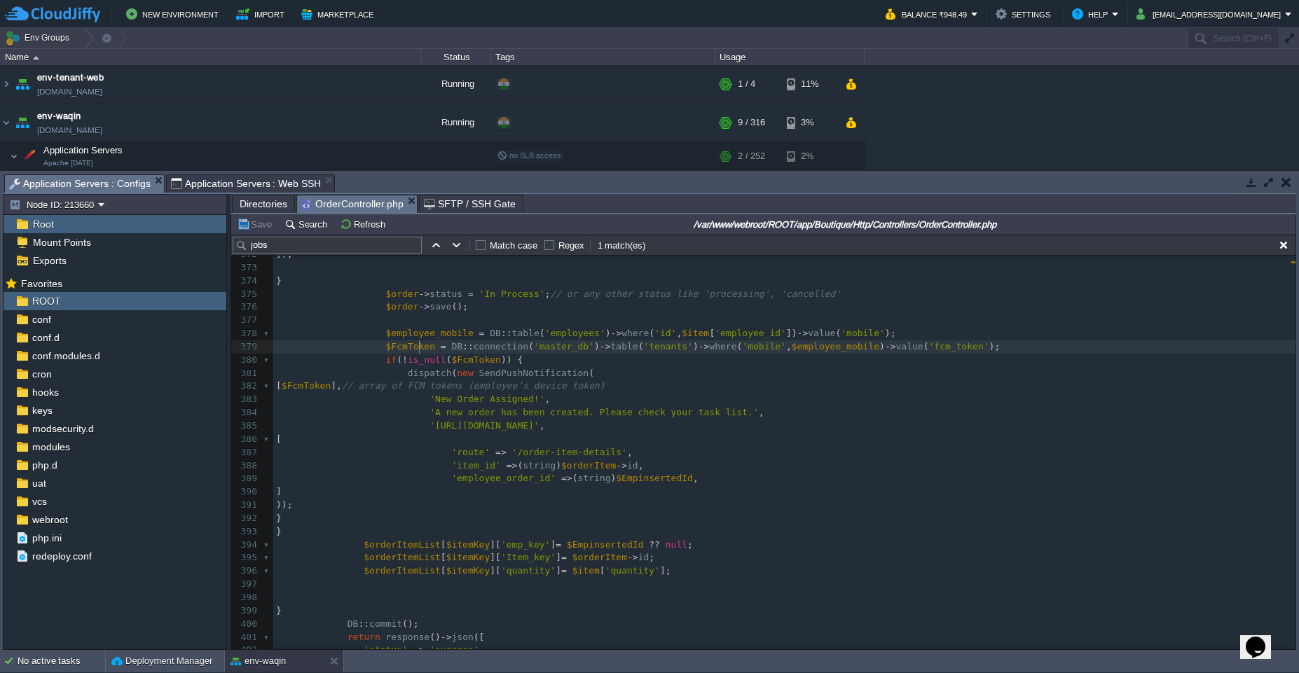
click at [417, 348] on span "$FcmToken" at bounding box center [410, 346] width 49 height 11
type textarea "$FcmToken"
click at [406, 364] on span "!" at bounding box center [405, 360] width 6 height 11
type textarea "&&"
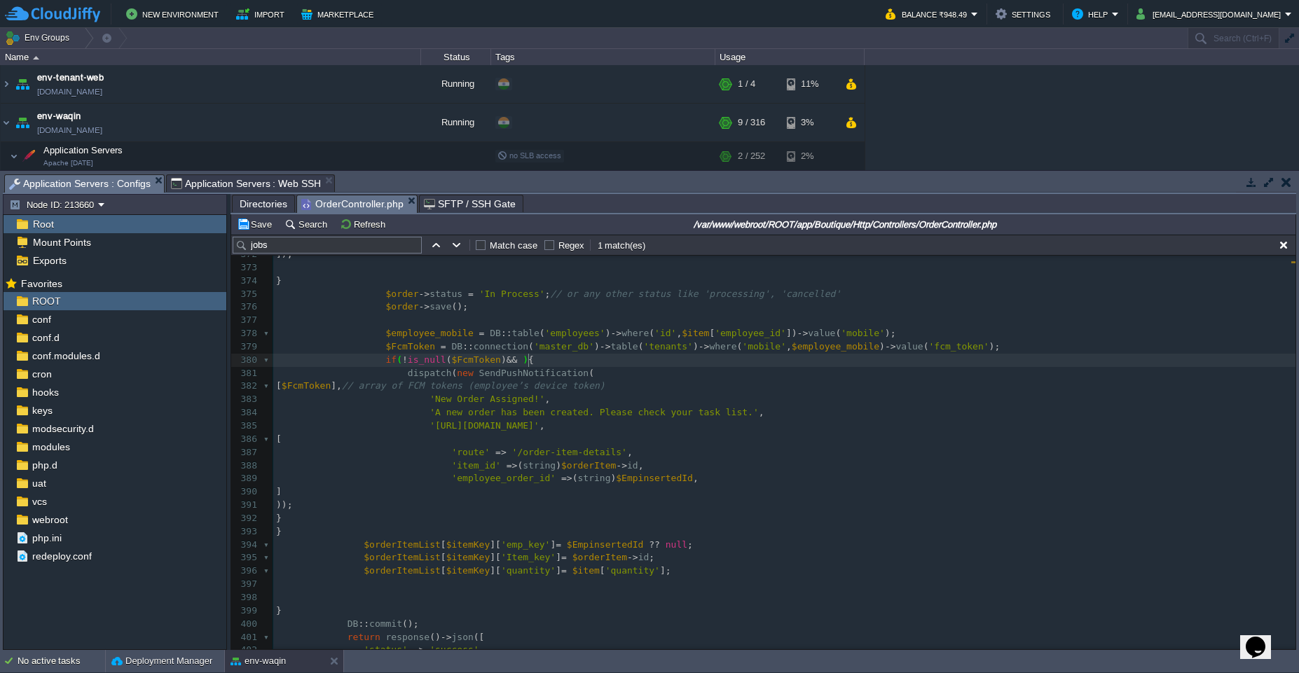
scroll to position [5, 22]
type textarea "$FcmToken"
paste textarea
type textarea "!"
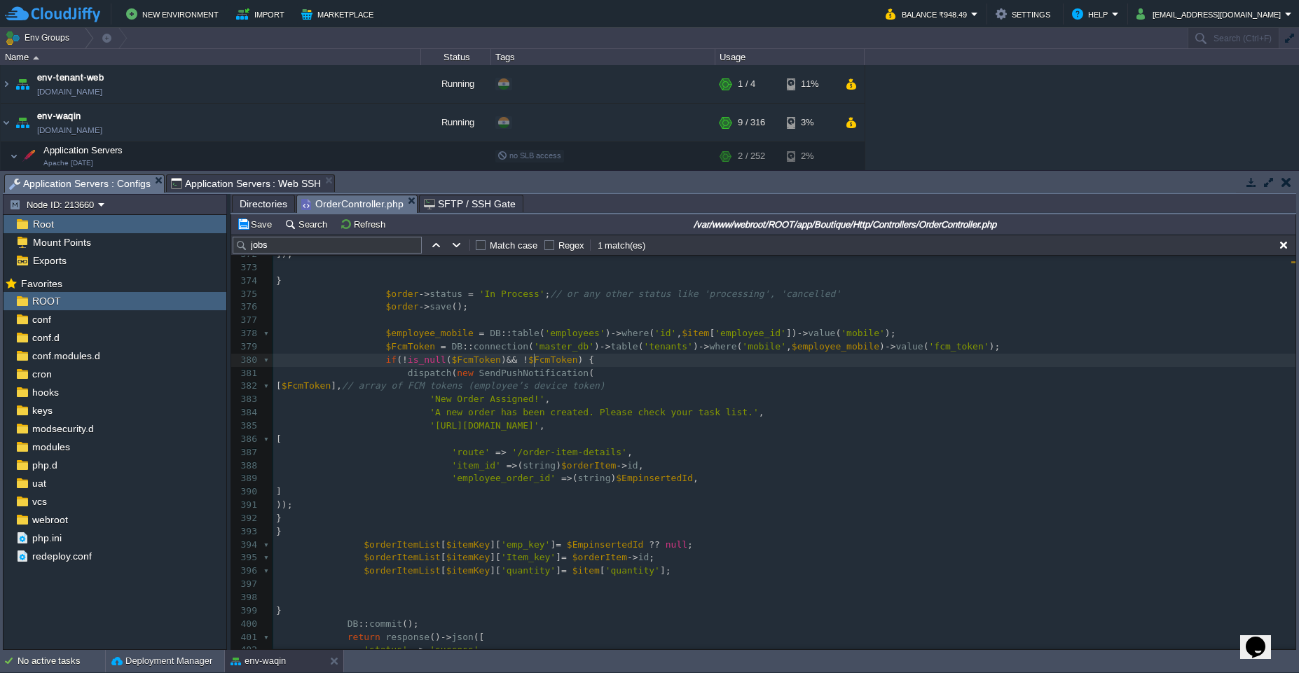
scroll to position [5, 6]
click at [446, 336] on div "xxxxxxxxxx 360 ​ 361 return $carry + ( $decodedLower [ $stageLower ] ?? 0 ); 36…" at bounding box center [784, 433] width 1022 height 687
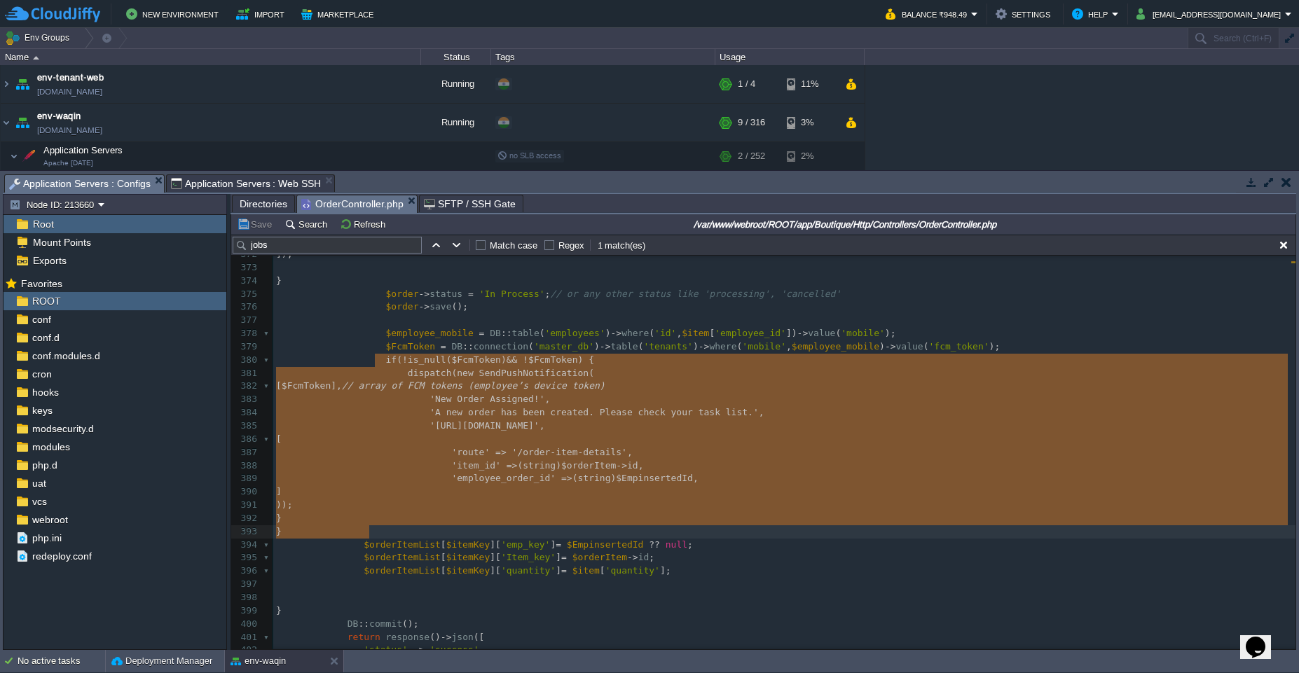
type textarea "if(!is_null($FcmToken) && !$FcmToken) { dispatch(new SendPushNotification( [$Fc…"
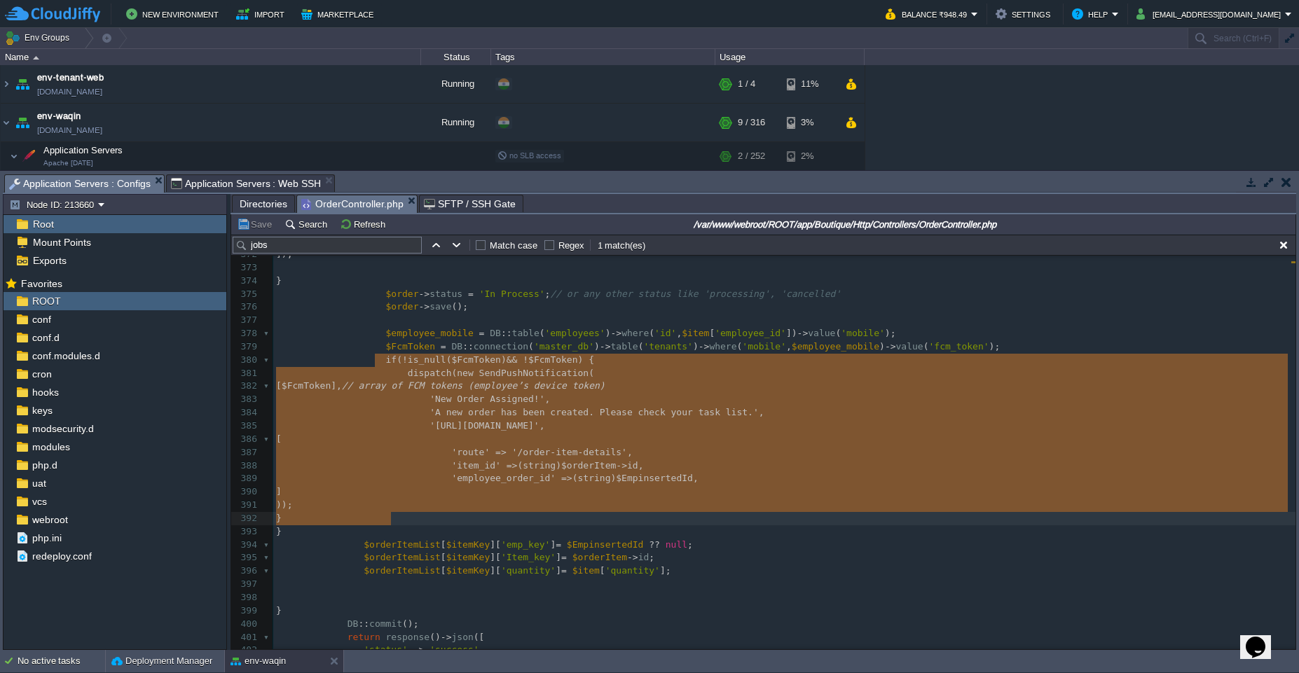
drag, startPoint x: 377, startPoint y: 356, endPoint x: 405, endPoint y: 523, distance: 169.8
